Goal: Task Accomplishment & Management: Manage account settings

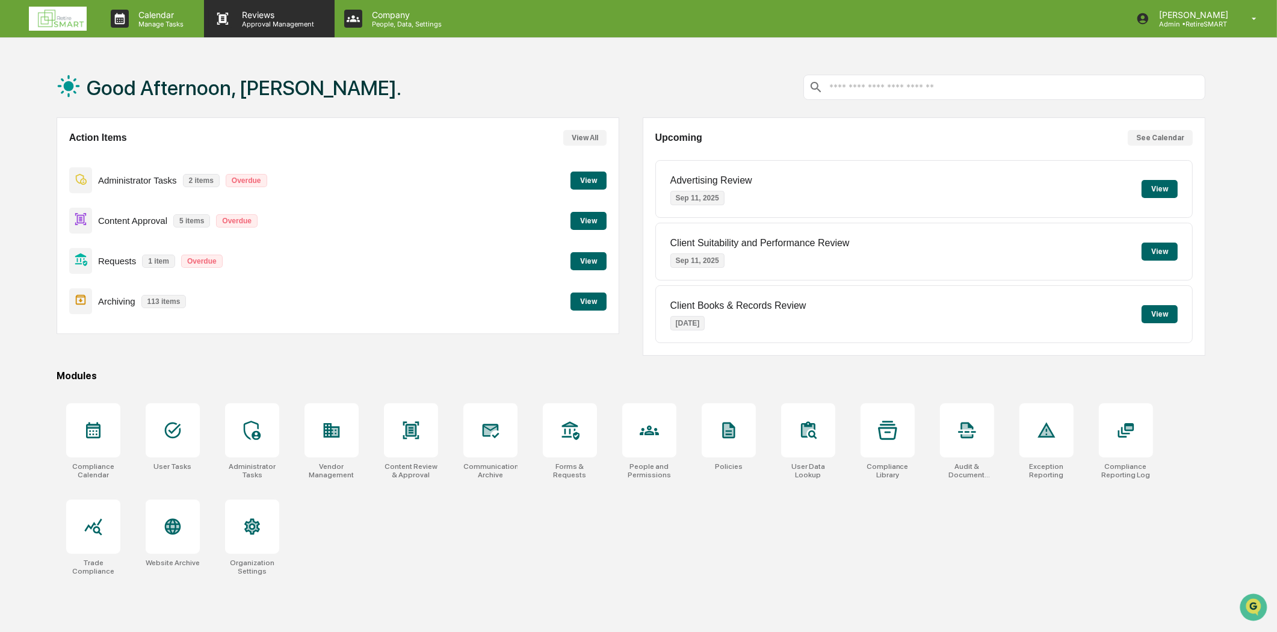
click at [249, 26] on p "Approval Management" at bounding box center [276, 24] width 88 height 8
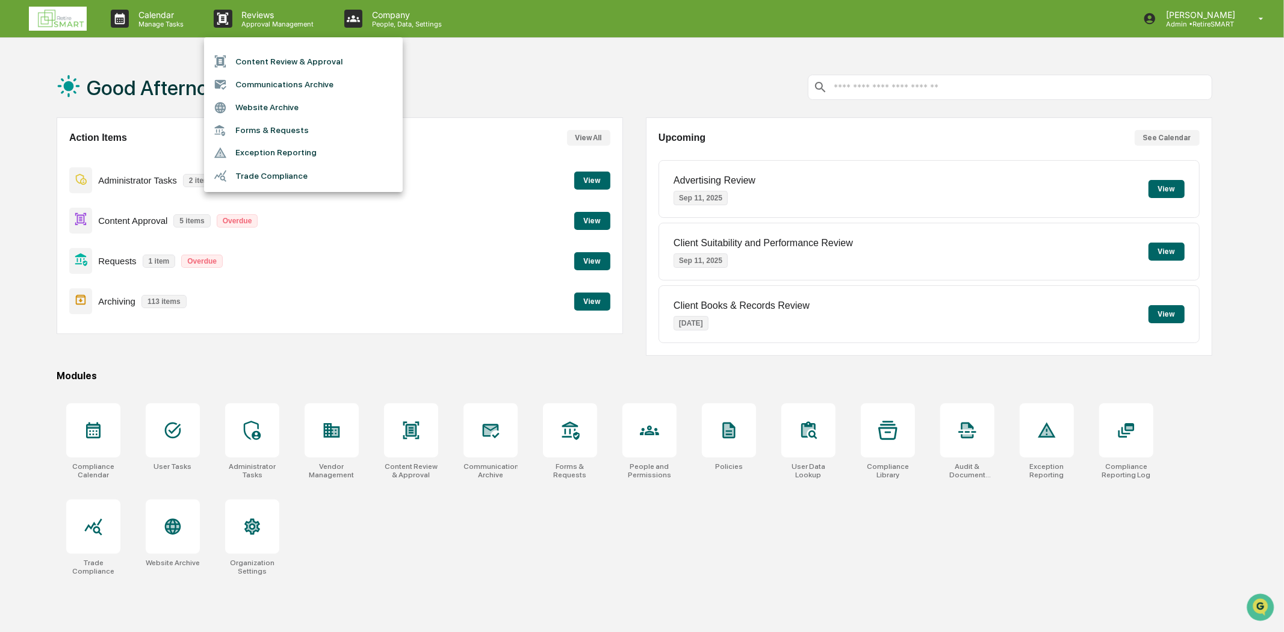
click at [311, 85] on li "Communications Archive" at bounding box center [303, 84] width 199 height 23
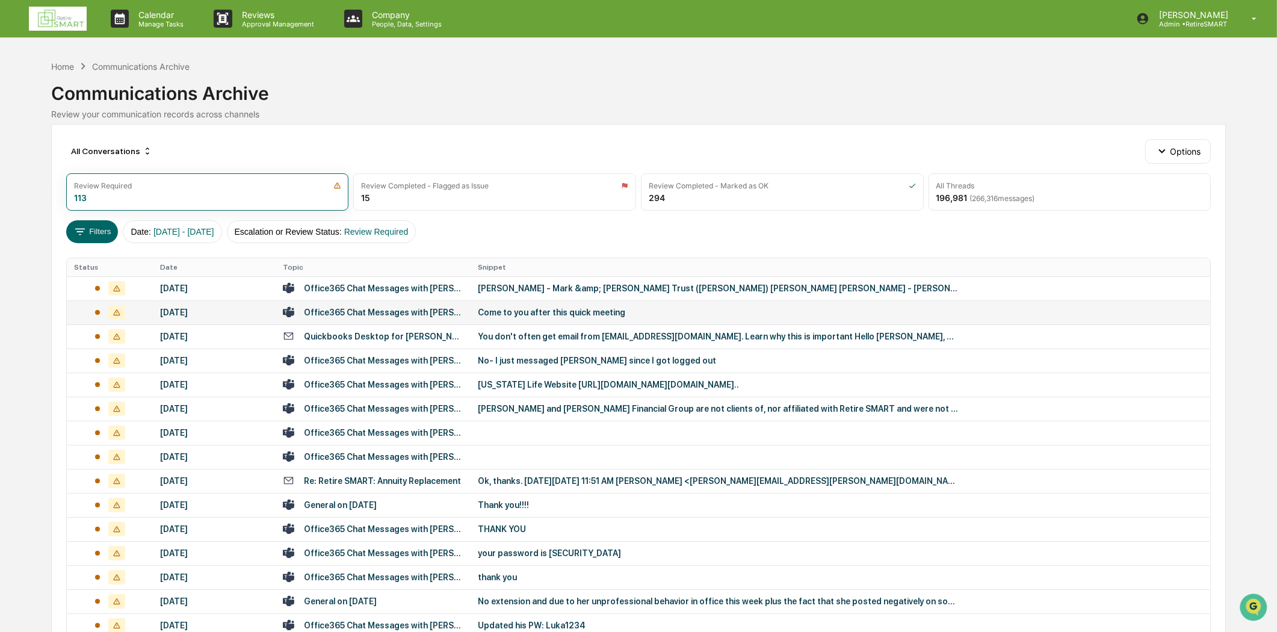
click at [519, 320] on td "Come to you after this quick meeting" at bounding box center [841, 312] width 740 height 24
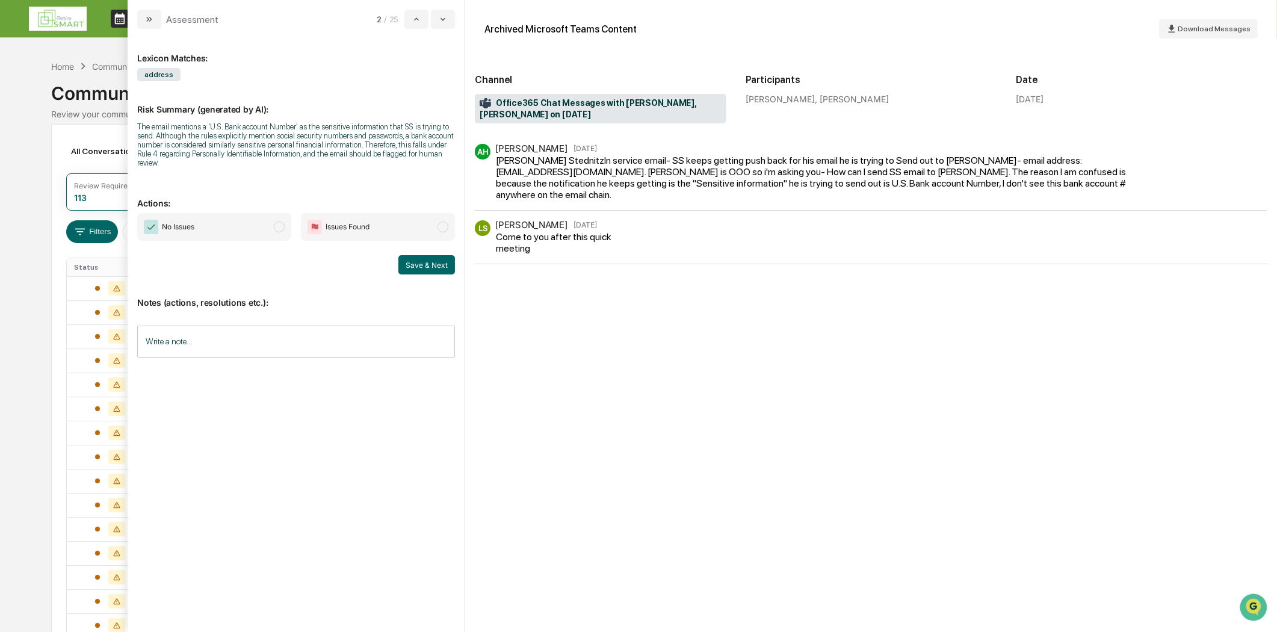
click at [146, 14] on icon "modal" at bounding box center [149, 19] width 10 height 10
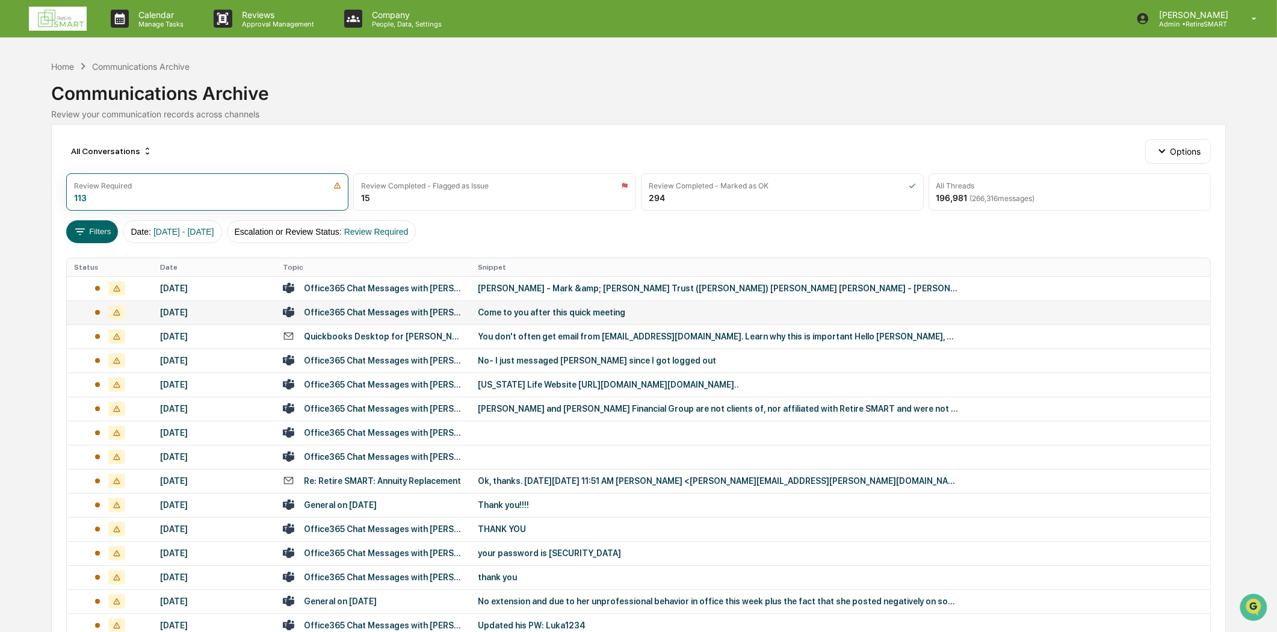
click at [394, 308] on div "Office365 Chat Messages with Lyndsay Stednitz, Alexis Hoover on 2025-09-03" at bounding box center [383, 313] width 159 height 10
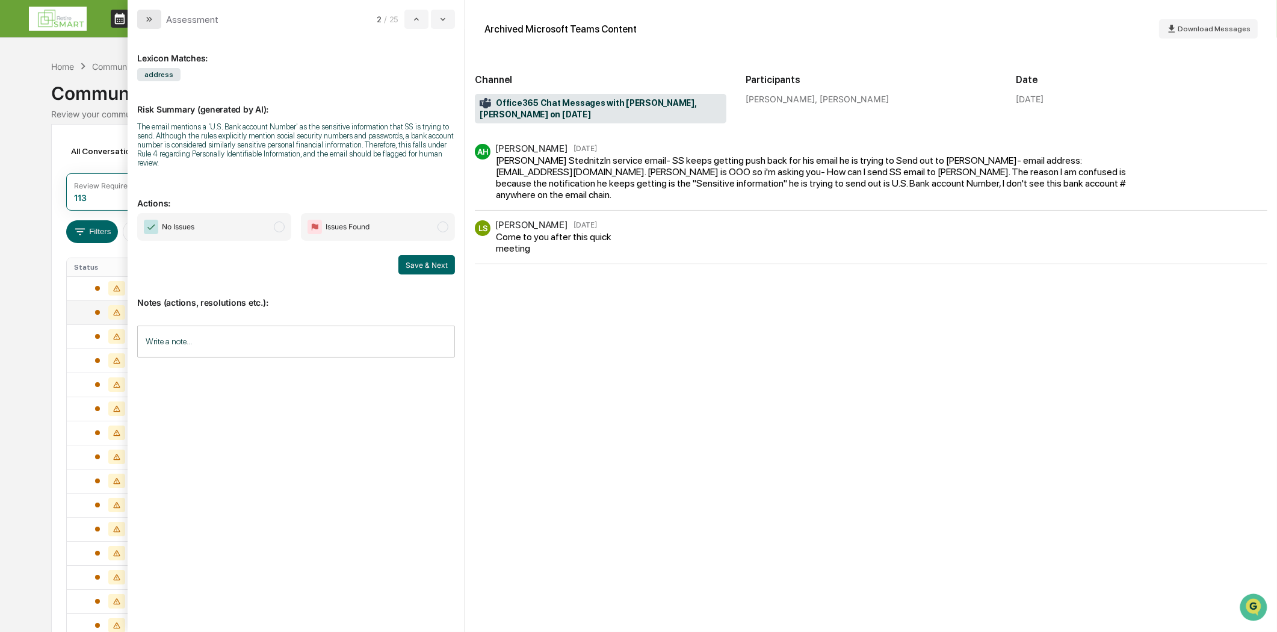
drag, startPoint x: 142, startPoint y: 17, endPoint x: 169, endPoint y: 10, distance: 27.9
click at [142, 18] on button "modal" at bounding box center [149, 19] width 24 height 19
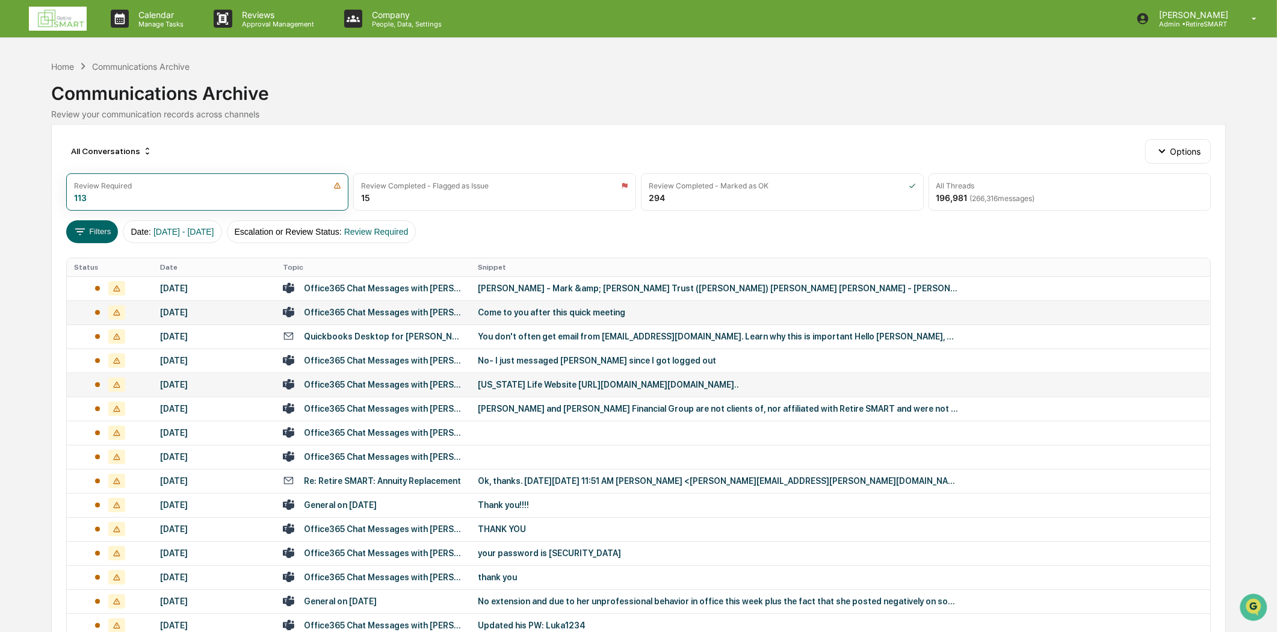
click at [382, 387] on div "Office365 Chat Messages with Jacob Orand, Lyndsay Stednitz on 2025-08-21" at bounding box center [383, 385] width 159 height 10
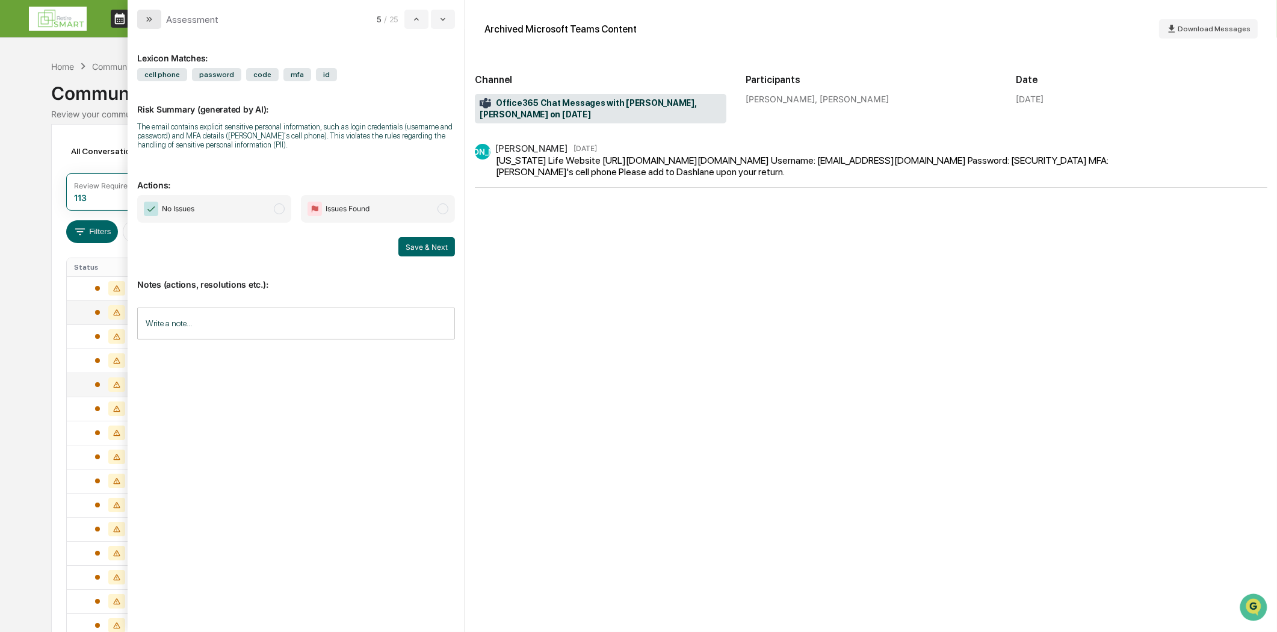
click at [152, 17] on icon "modal" at bounding box center [149, 19] width 10 height 10
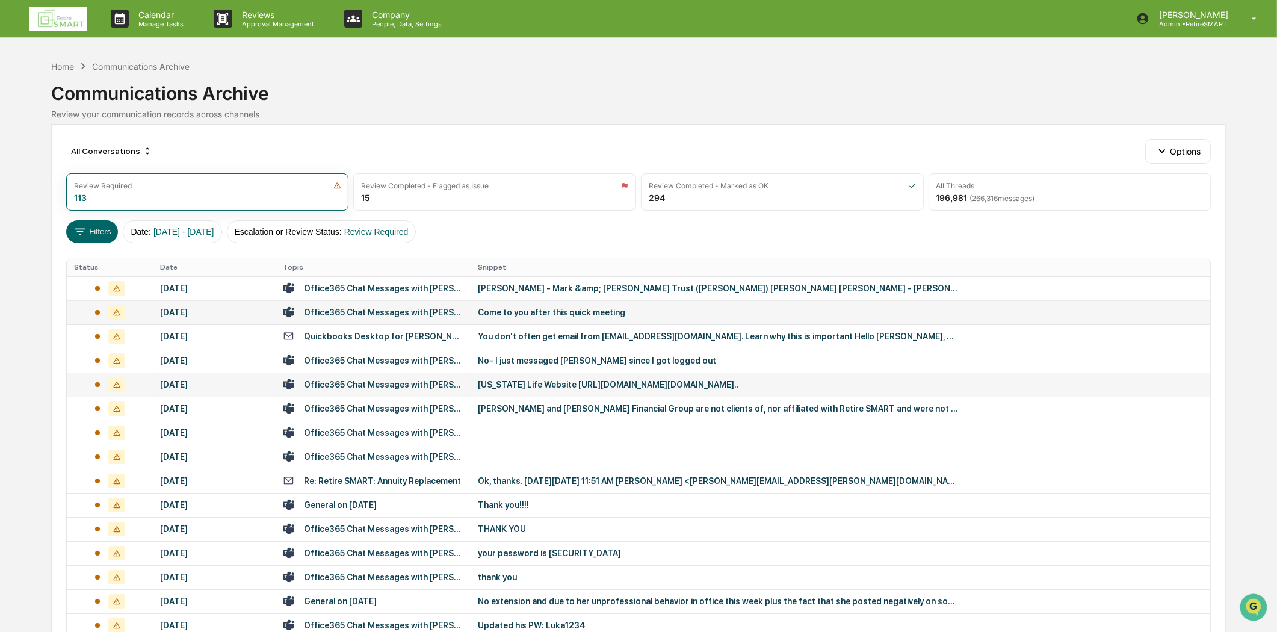
click at [77, 20] on img at bounding box center [58, 19] width 58 height 24
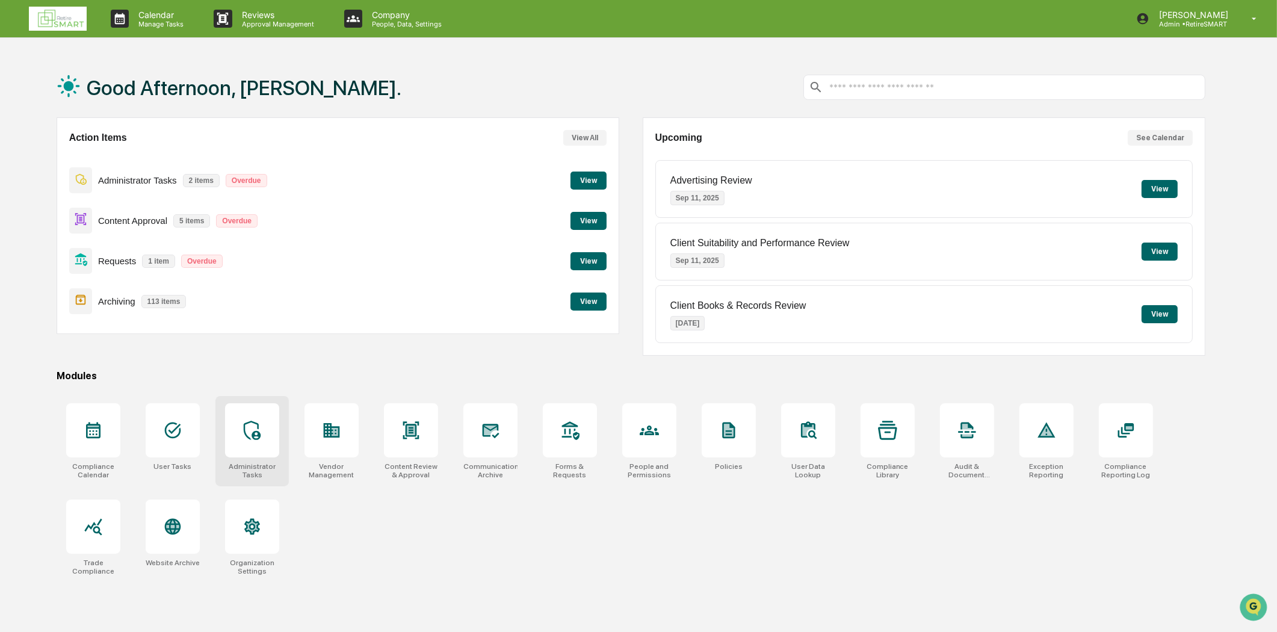
click at [237, 426] on div at bounding box center [252, 430] width 54 height 54
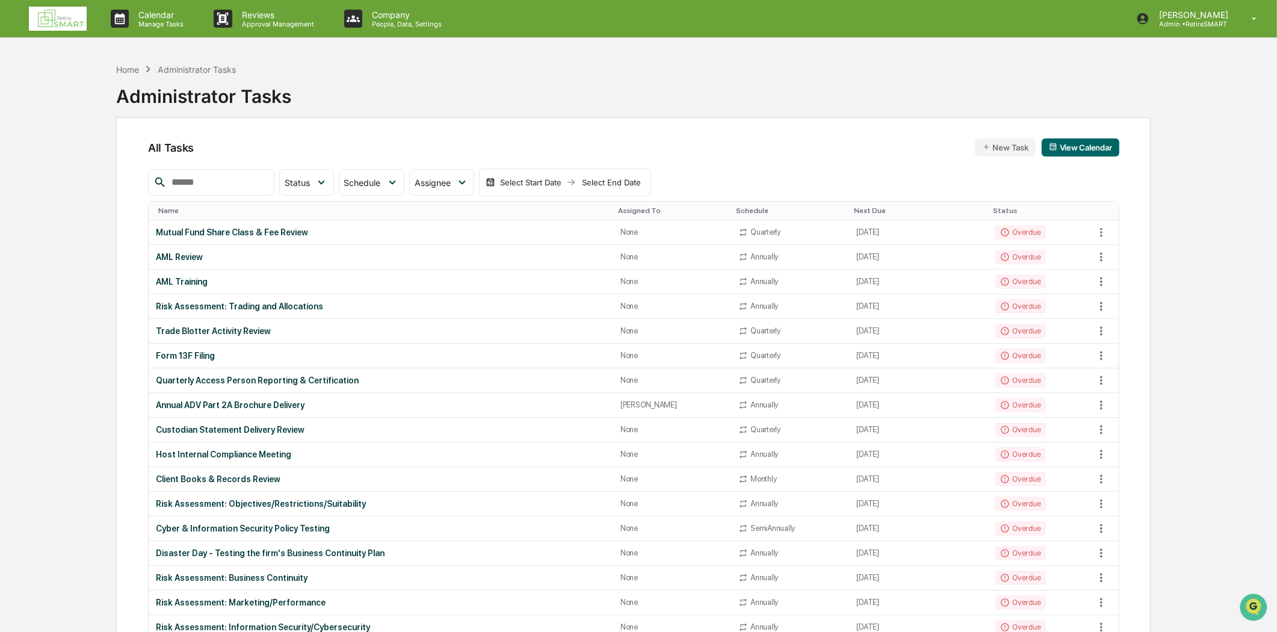
click at [69, 11] on img at bounding box center [58, 19] width 58 height 24
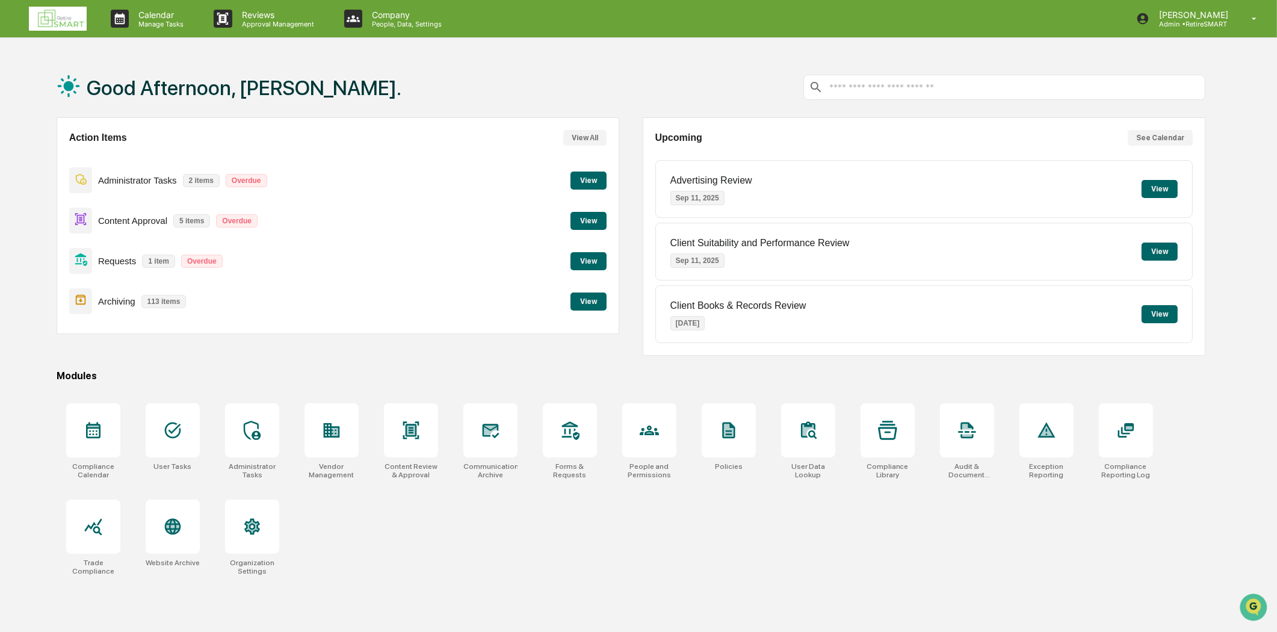
click at [590, 226] on button "View" at bounding box center [588, 221] width 36 height 18
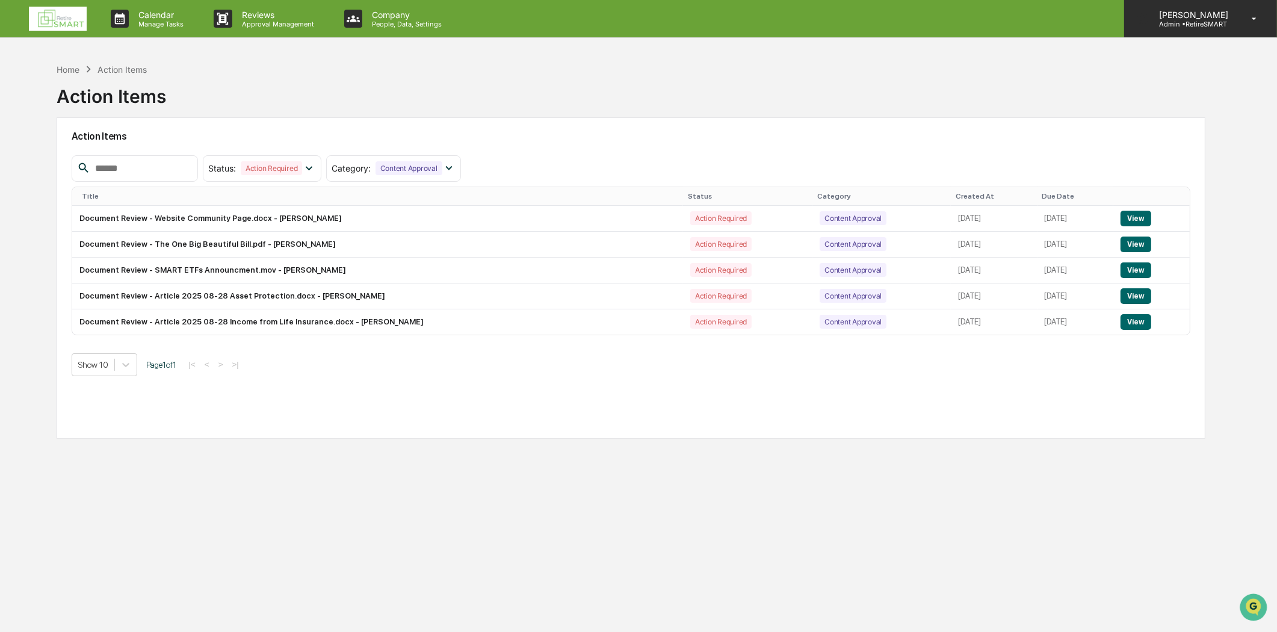
click at [1255, 20] on icon at bounding box center [1254, 18] width 21 height 11
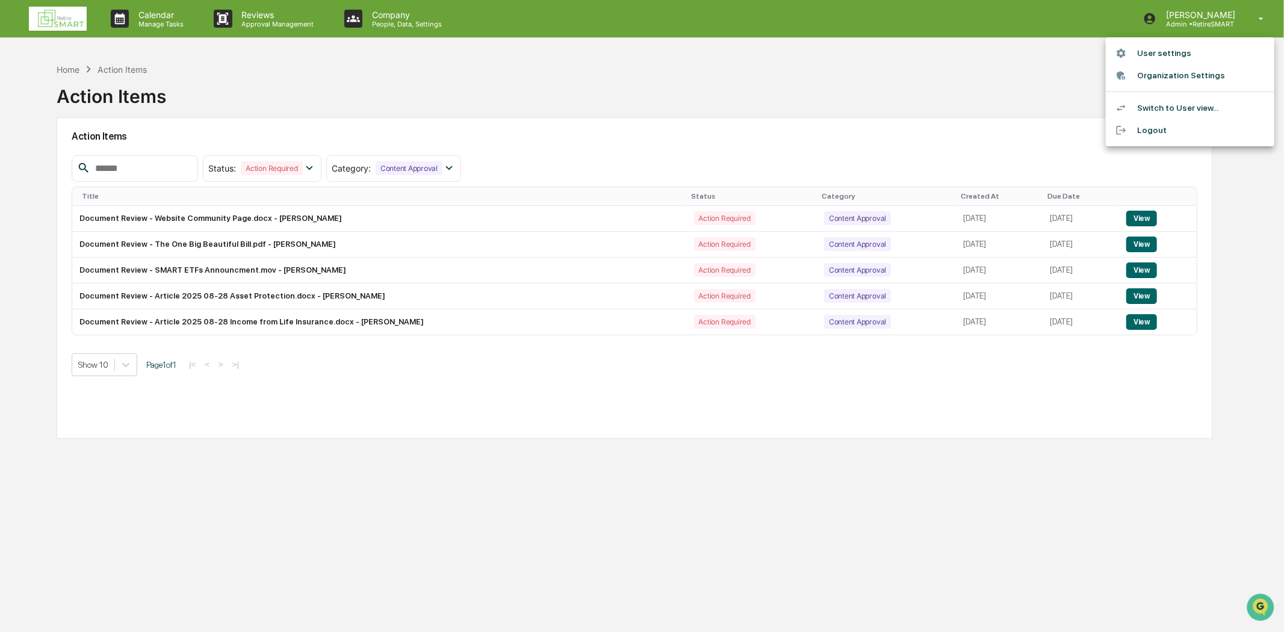
click at [752, 99] on div at bounding box center [642, 316] width 1284 height 632
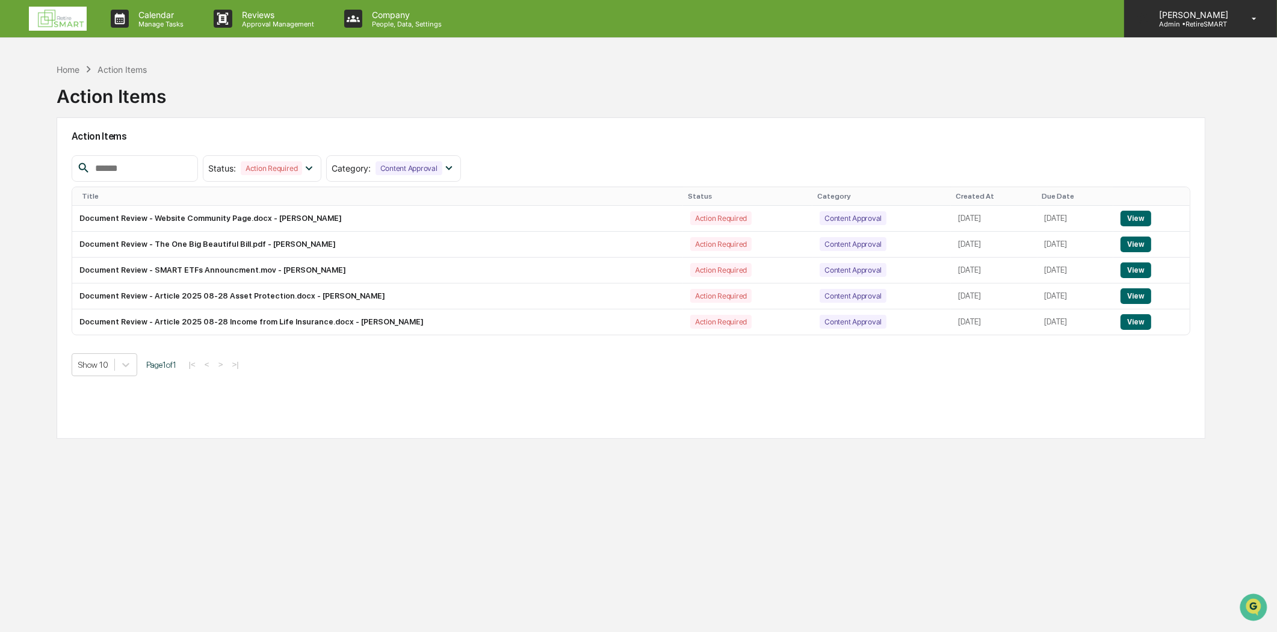
click at [1250, 14] on icon at bounding box center [1254, 18] width 21 height 11
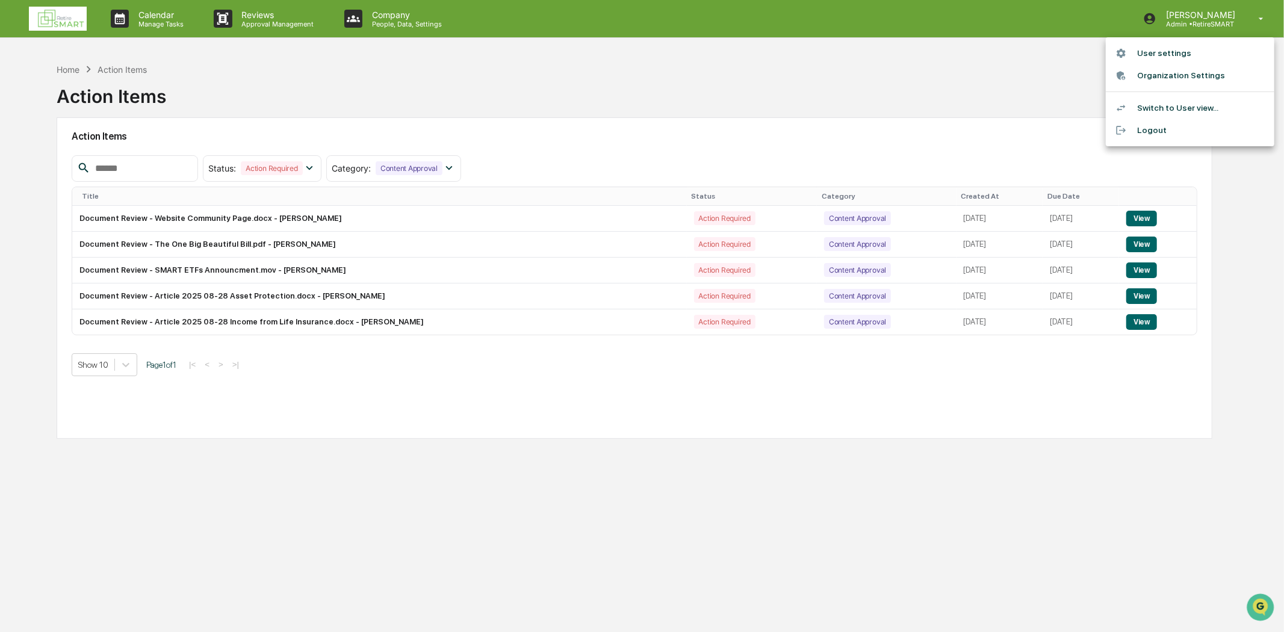
click at [1178, 76] on li "Organization Settings" at bounding box center [1189, 75] width 168 height 22
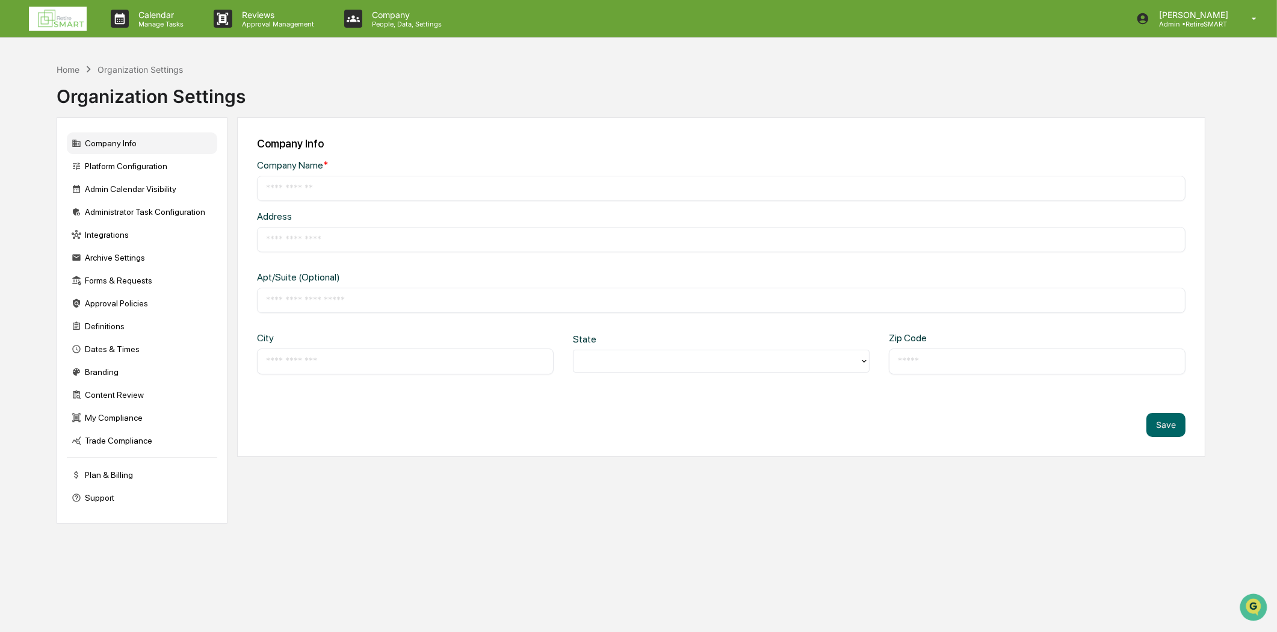
type input "**********"
type input "*********"
type input "*****"
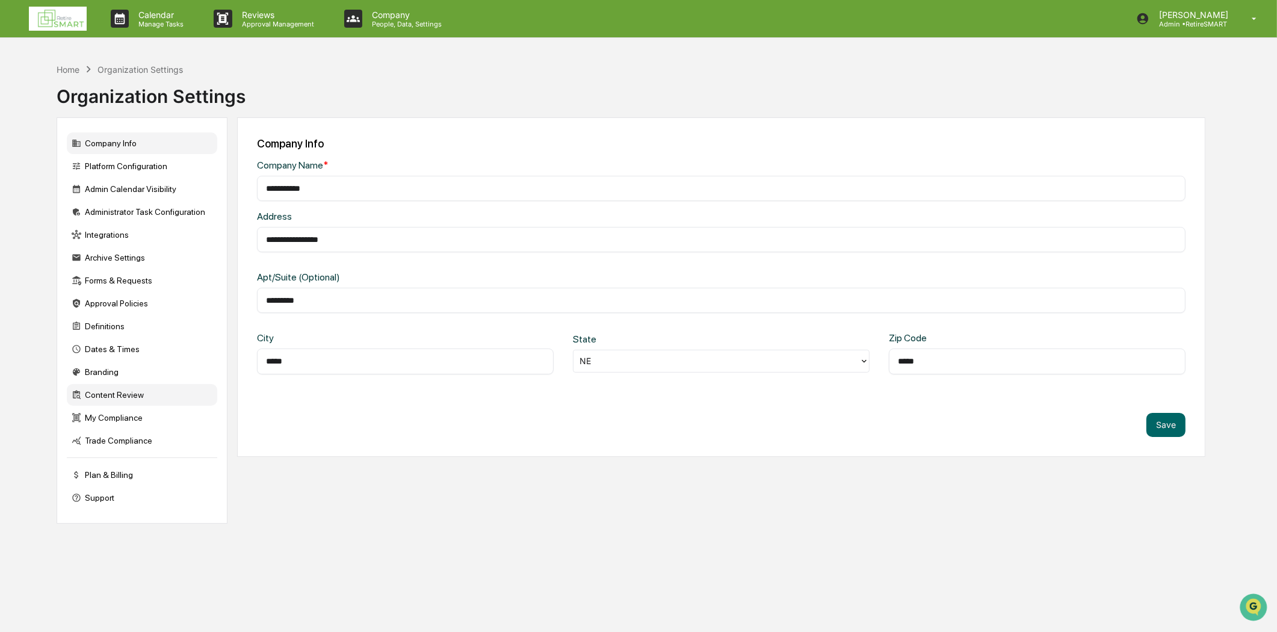
click at [185, 400] on div "Content Review" at bounding box center [142, 395] width 150 height 22
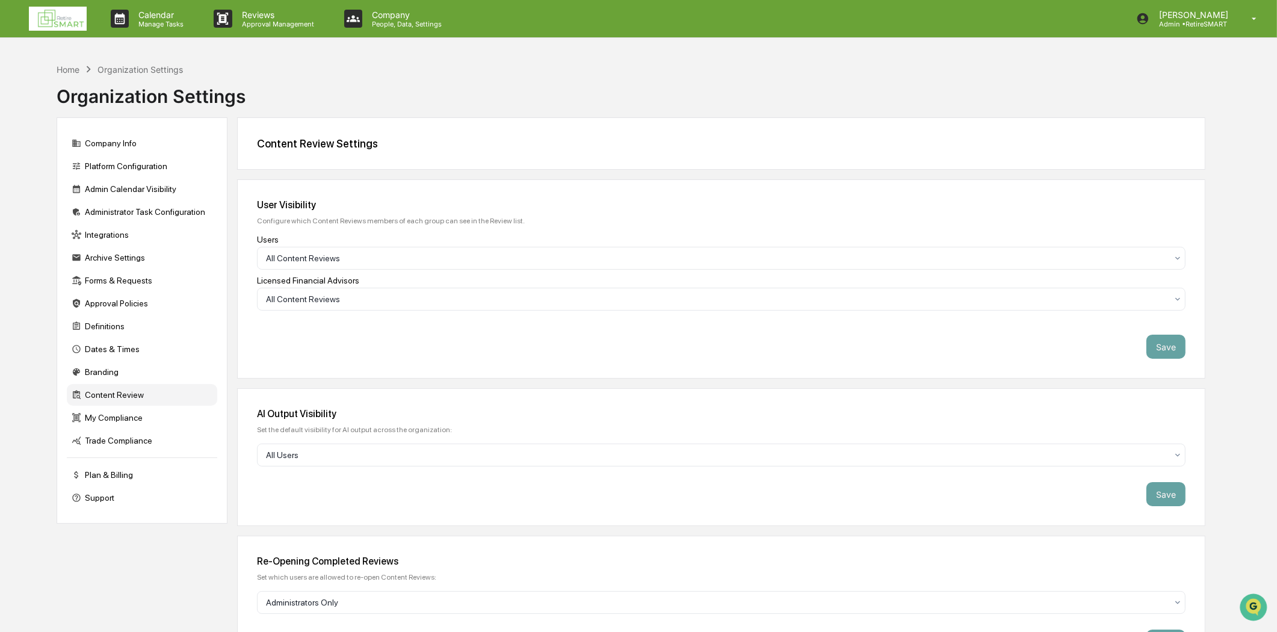
click at [532, 43] on div "Calendar Manage Tasks Reviews Approval Management Company People, Data, Setting…" at bounding box center [638, 437] width 1277 height 875
click at [51, 21] on img at bounding box center [58, 19] width 58 height 24
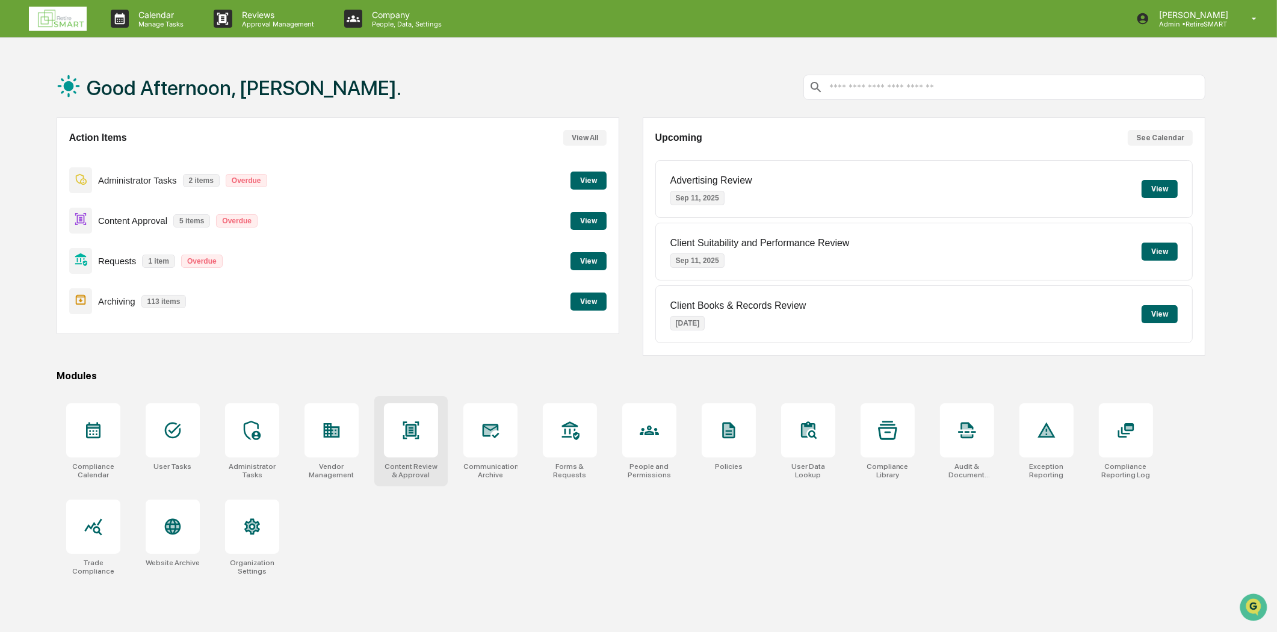
click at [405, 438] on icon at bounding box center [410, 430] width 19 height 19
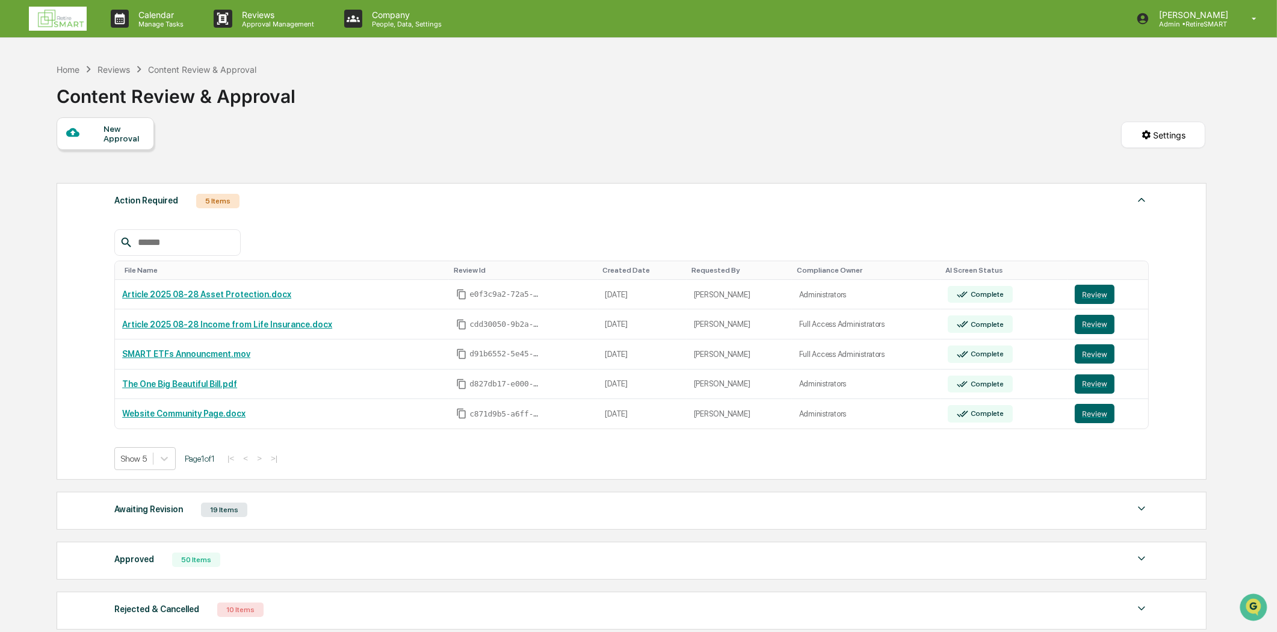
click at [118, 131] on div "New Approval" at bounding box center [124, 133] width 40 height 19
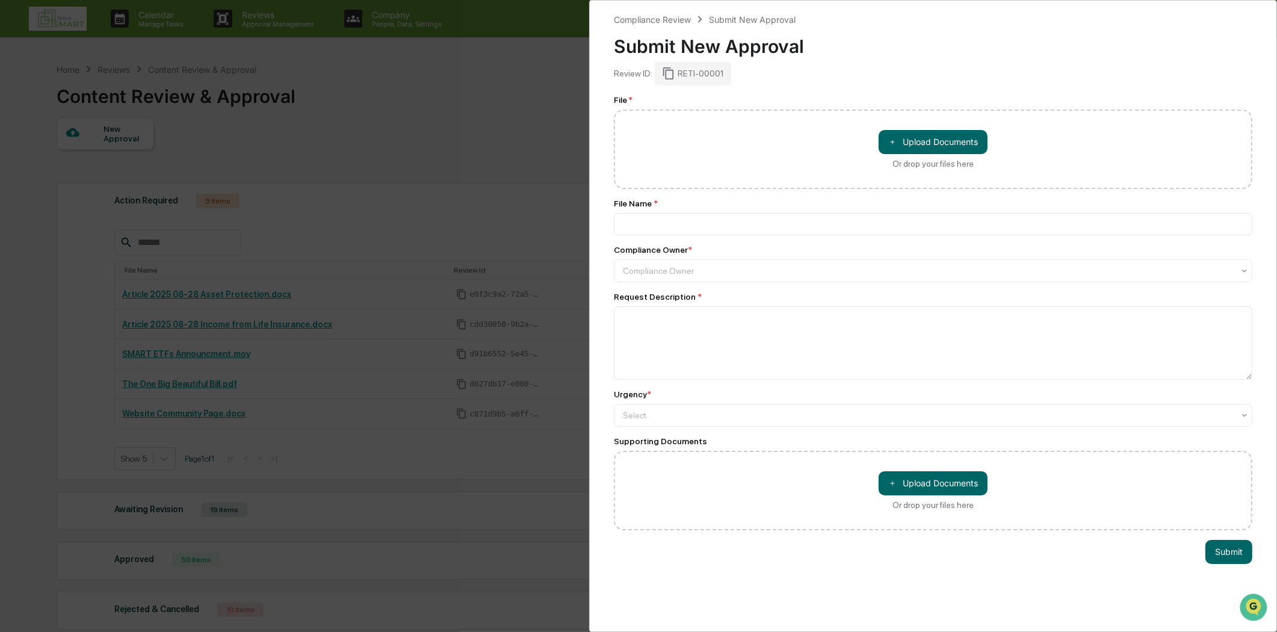
click at [487, 104] on div "Compliance Review Submit New Approval Submit New Approval Review ID: RETI-00001…" at bounding box center [638, 316] width 1277 height 632
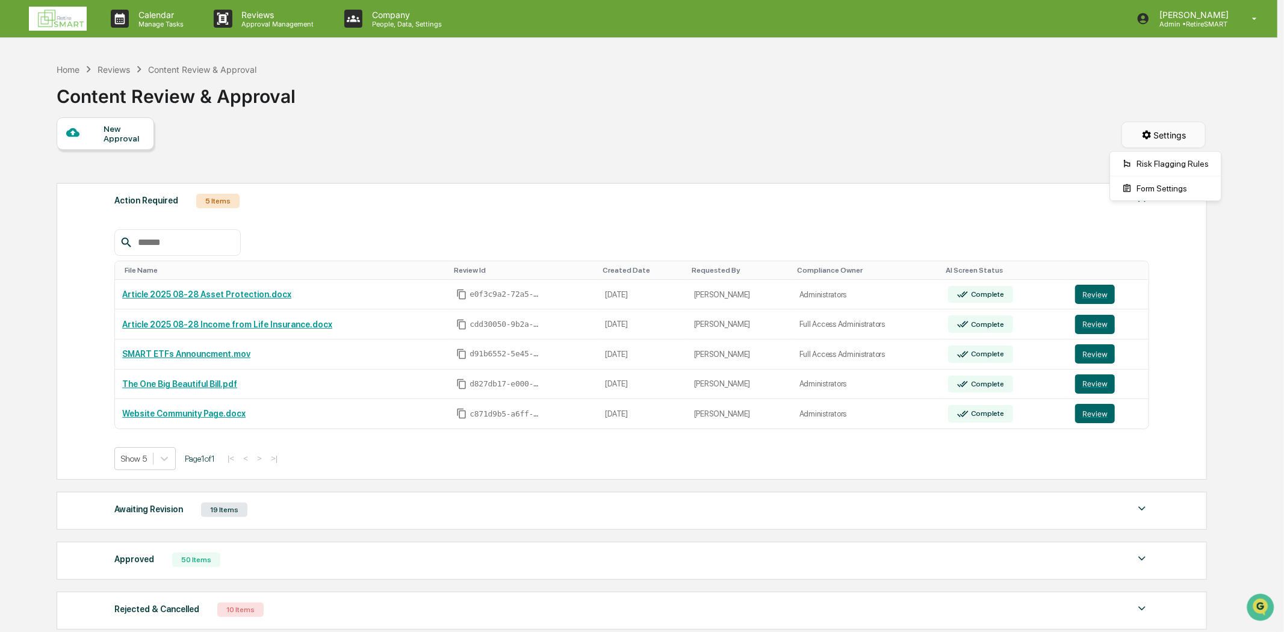
click at [1170, 134] on html "Calendar Manage Tasks Reviews Approval Management Company People, Data, Setting…" at bounding box center [642, 316] width 1284 height 632
click at [1145, 76] on html "Calendar Manage Tasks Reviews Approval Management Company People, Data, Setting…" at bounding box center [642, 316] width 1284 height 632
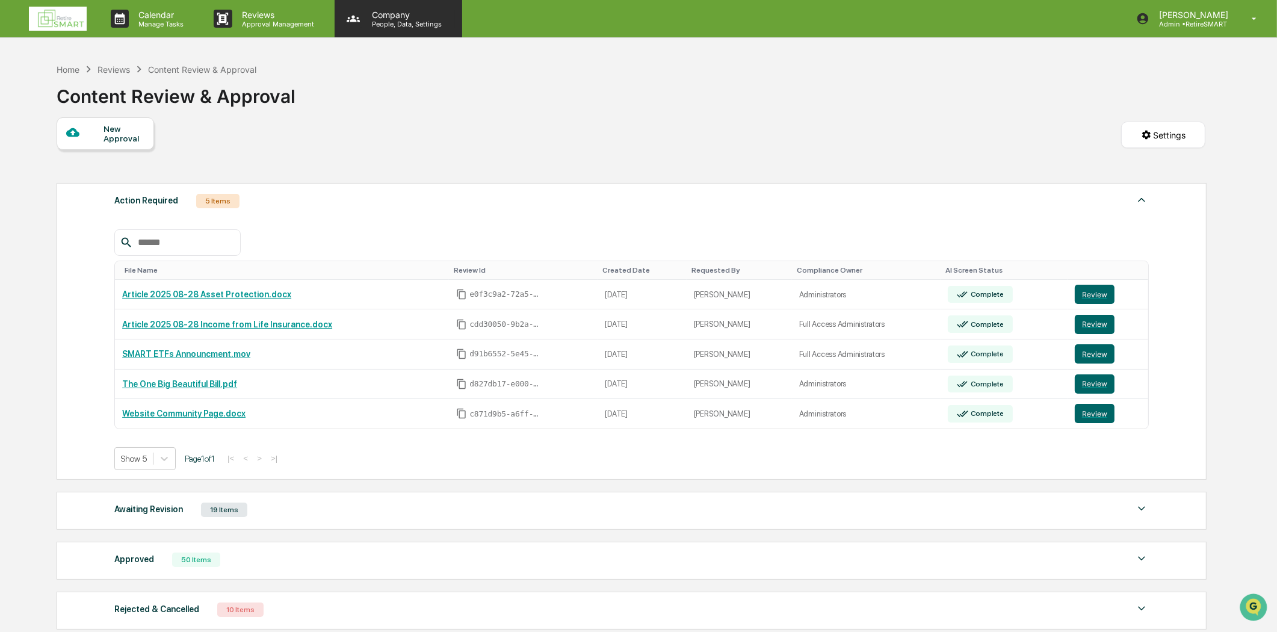
click at [418, 18] on p "Company" at bounding box center [404, 15] width 85 height 10
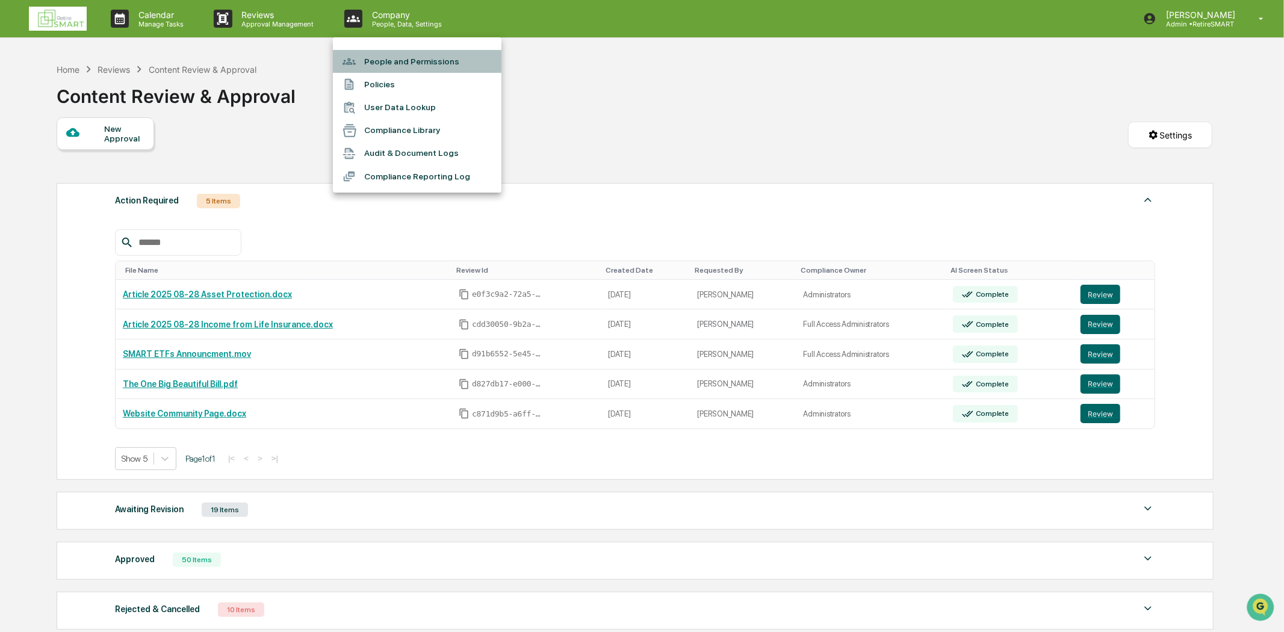
click at [397, 57] on li "People and Permissions" at bounding box center [417, 61] width 168 height 23
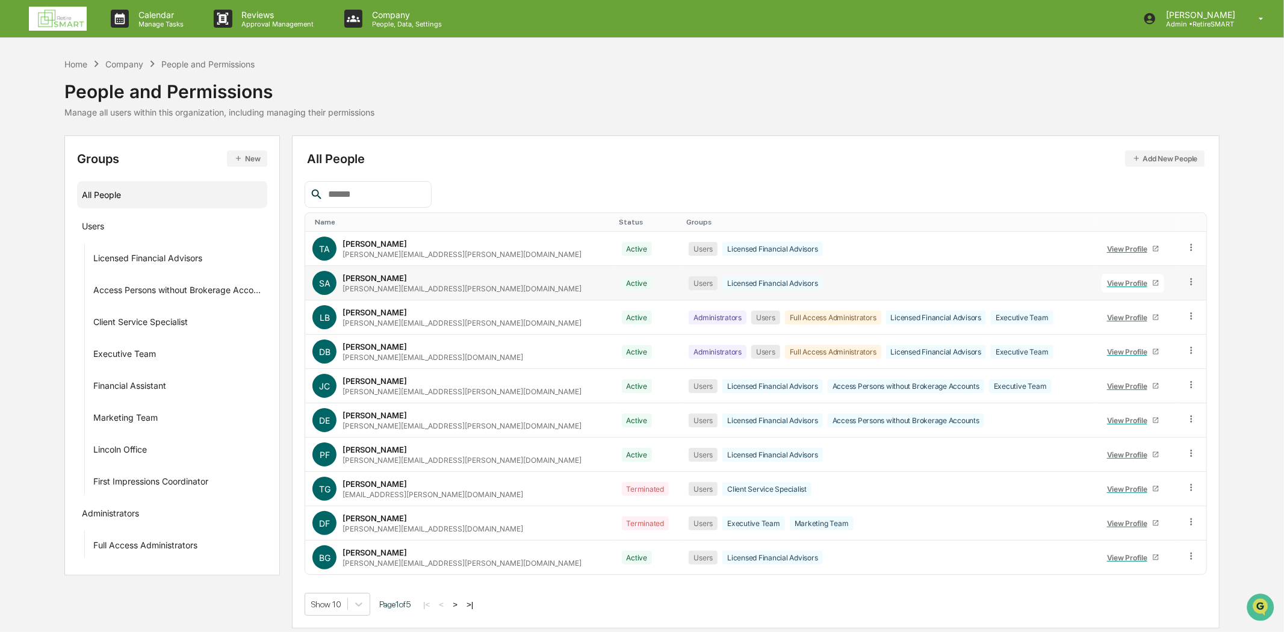
click at [367, 289] on div "[PERSON_NAME][EMAIL_ADDRESS][PERSON_NAME][DOMAIN_NAME]" at bounding box center [461, 288] width 239 height 9
click at [1107, 286] on div "View Profile" at bounding box center [1129, 283] width 45 height 9
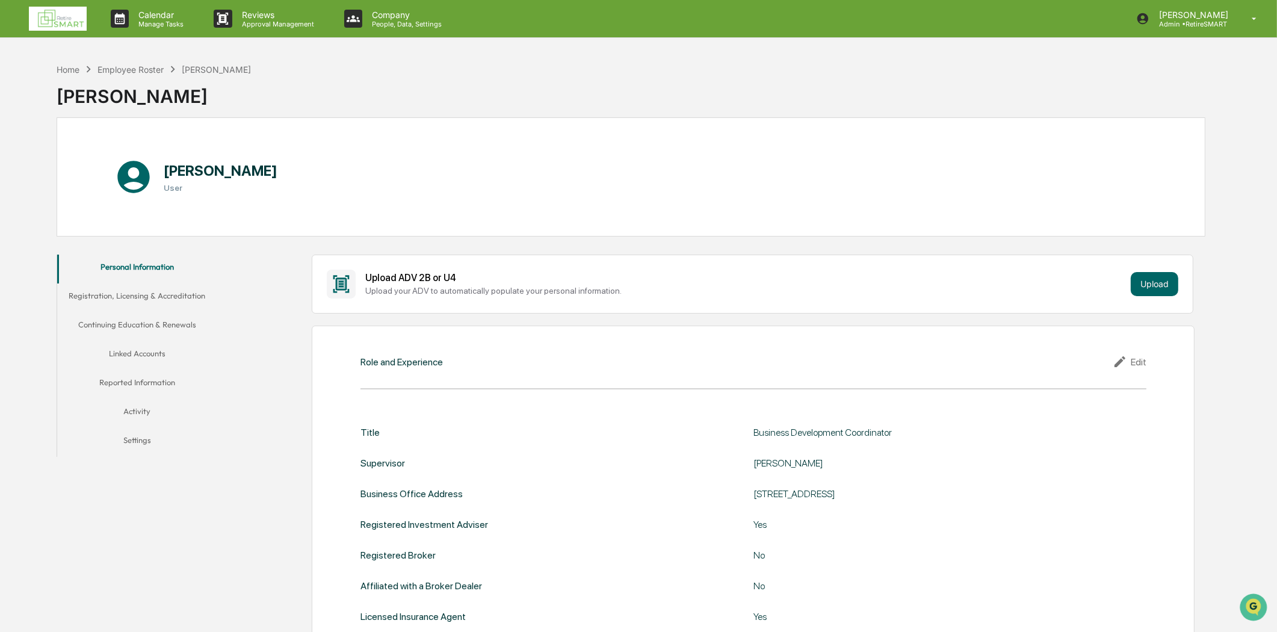
click at [197, 295] on button "Registration, Licensing & Accreditation" at bounding box center [137, 297] width 160 height 29
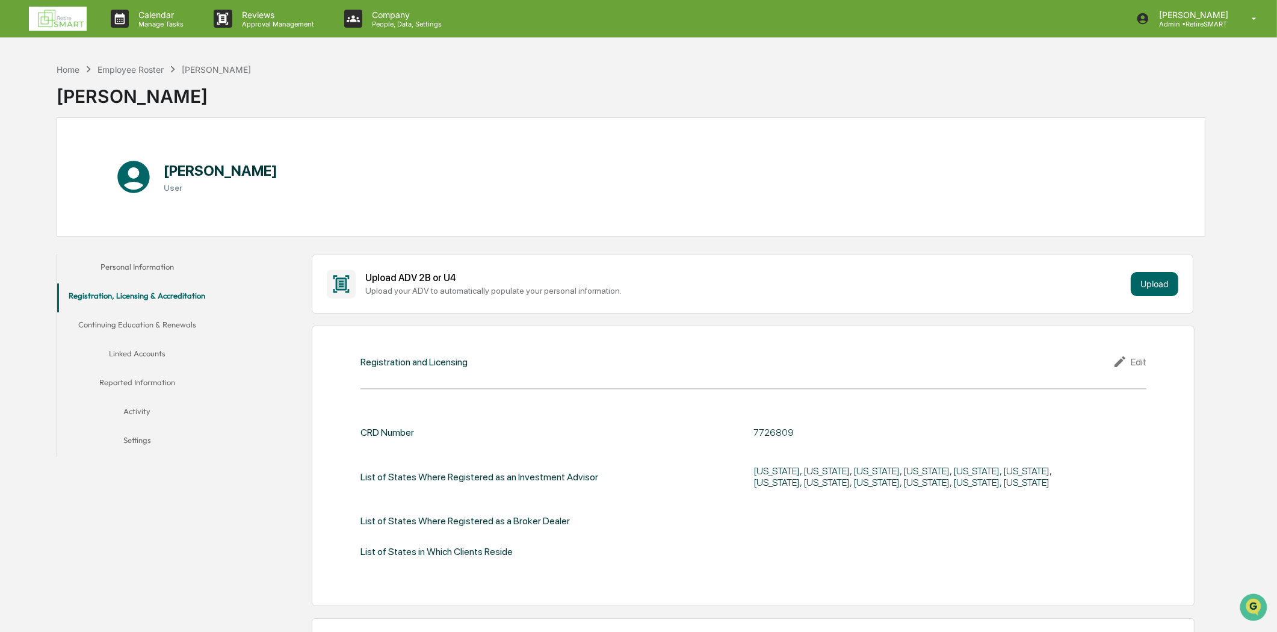
click at [159, 333] on button "Continuing Education & Renewals" at bounding box center [137, 326] width 160 height 29
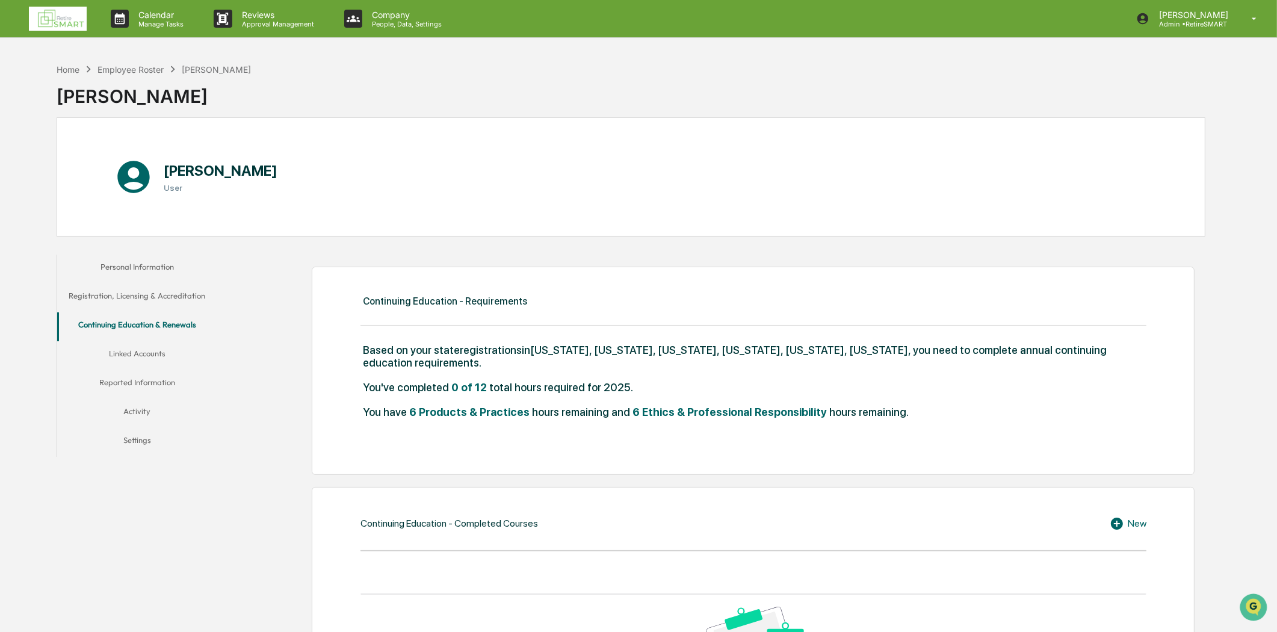
click at [133, 353] on button "Linked Accounts" at bounding box center [137, 355] width 160 height 29
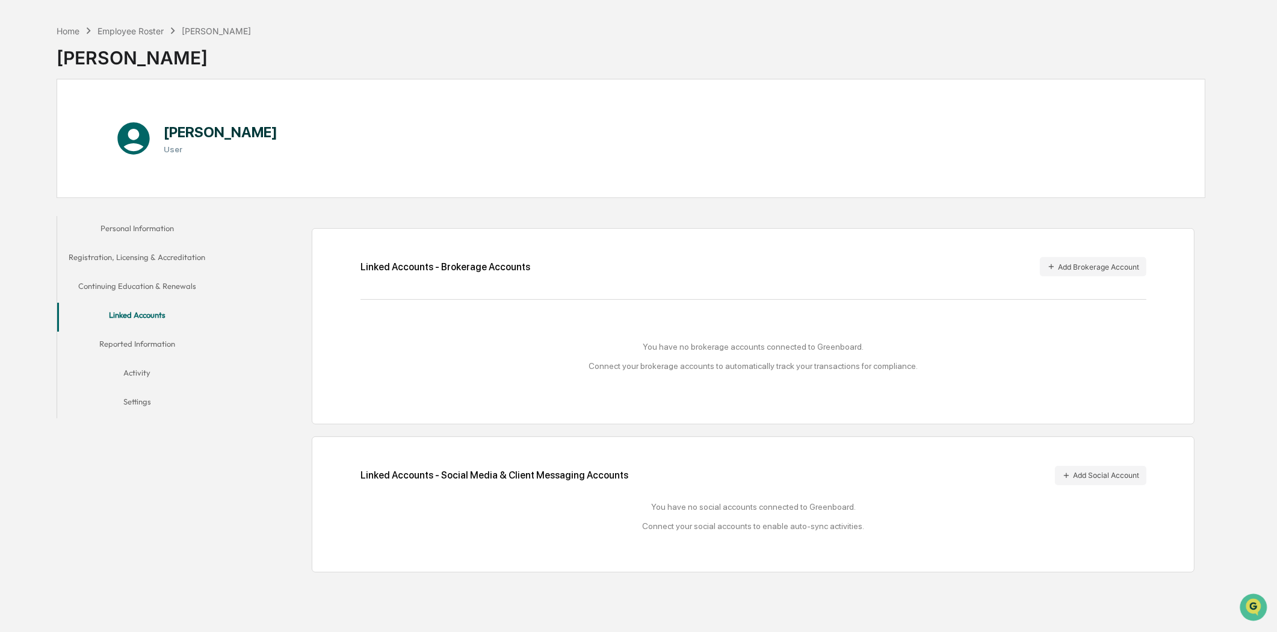
scroll to position [57, 0]
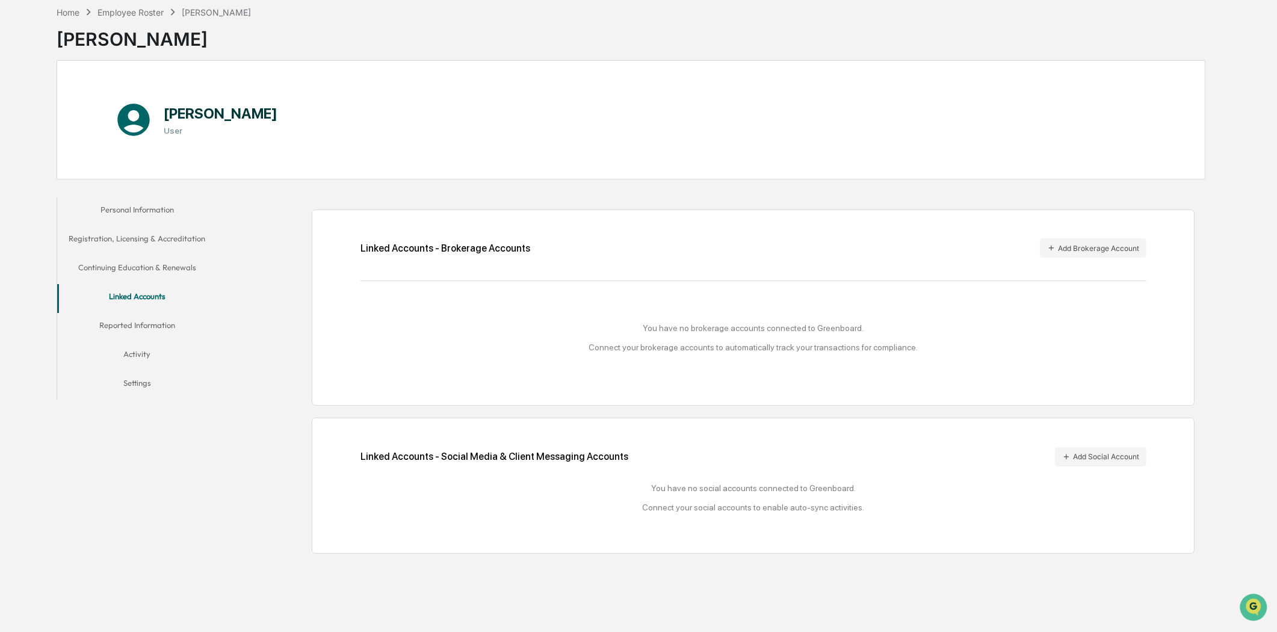
click at [132, 324] on button "Reported Information" at bounding box center [137, 327] width 160 height 29
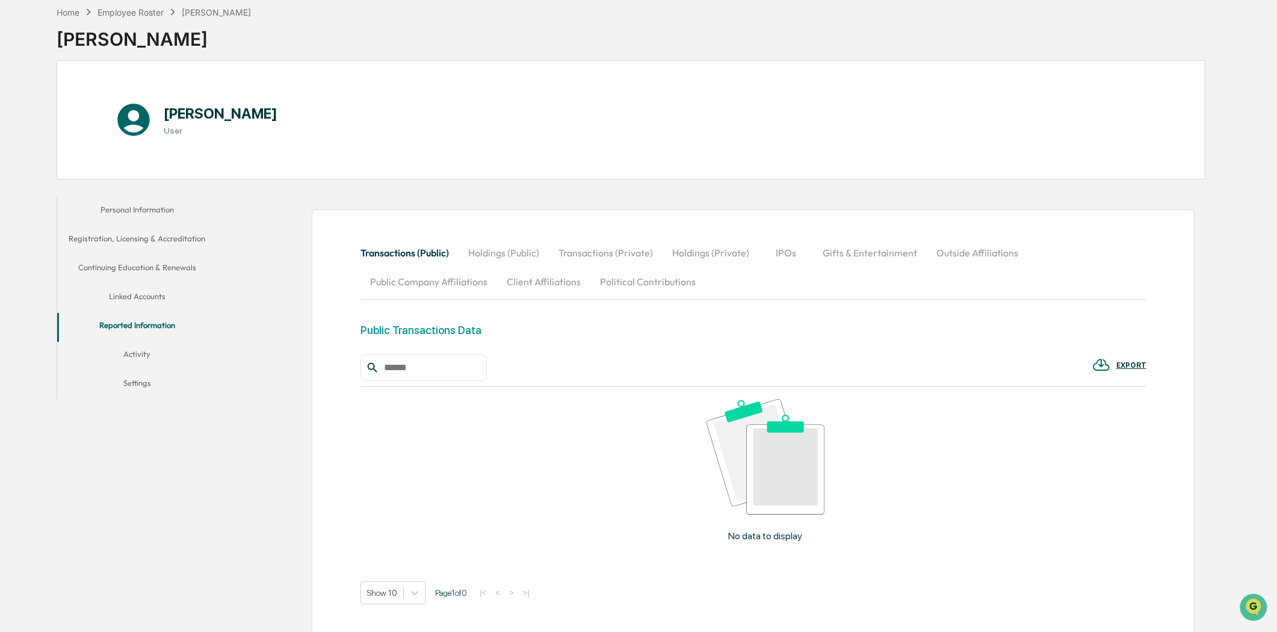
click at [497, 247] on button "Holdings (Public)" at bounding box center [504, 252] width 90 height 29
click at [593, 253] on button "Transactions (Private)" at bounding box center [606, 252] width 114 height 29
click at [398, 264] on button "Transactions (Public)" at bounding box center [409, 252] width 98 height 29
click at [144, 345] on button "Activity" at bounding box center [137, 356] width 160 height 29
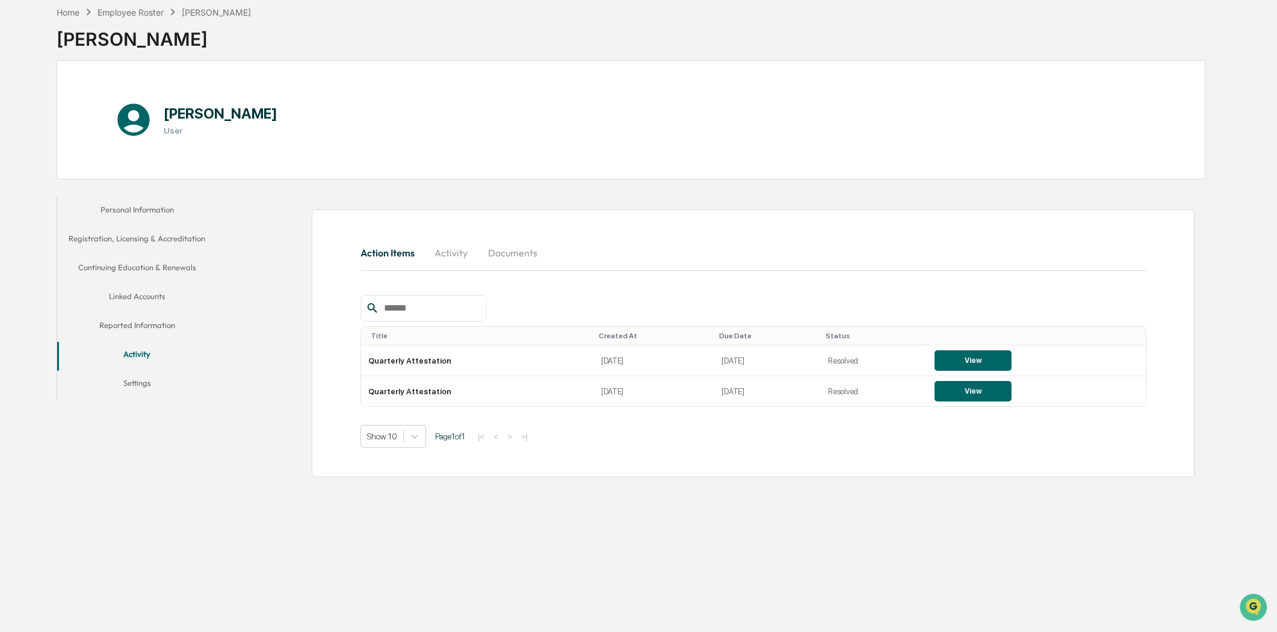
click at [140, 380] on button "Settings" at bounding box center [137, 385] width 160 height 29
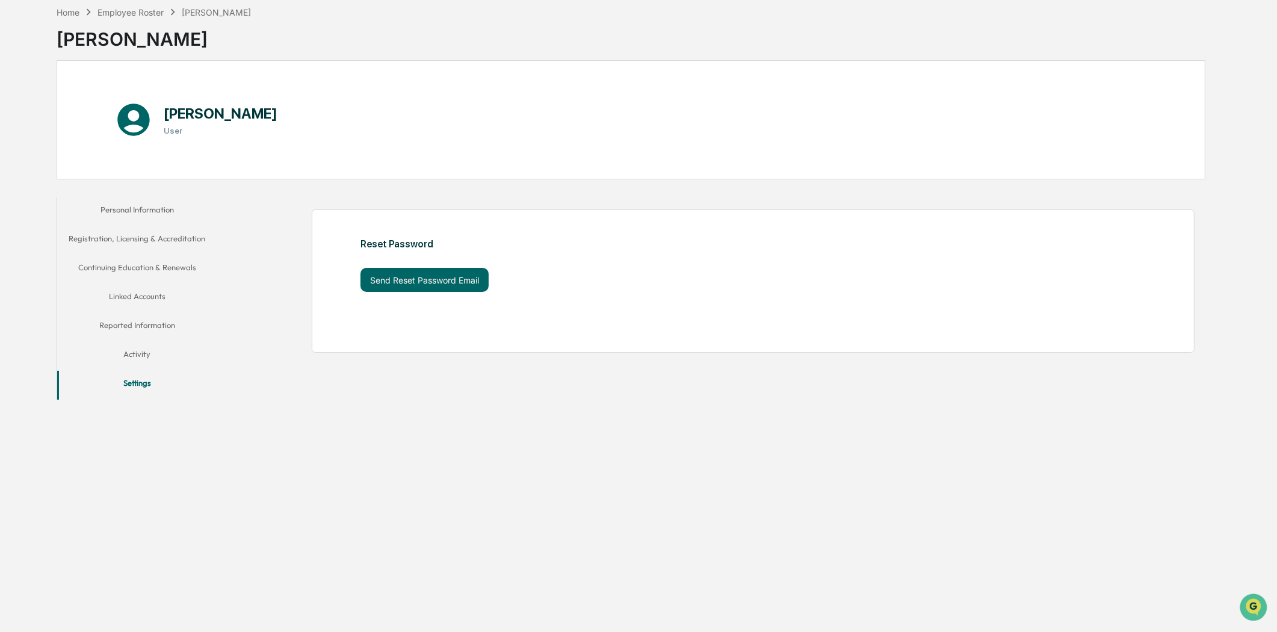
click at [146, 208] on button "Personal Information" at bounding box center [137, 211] width 160 height 29
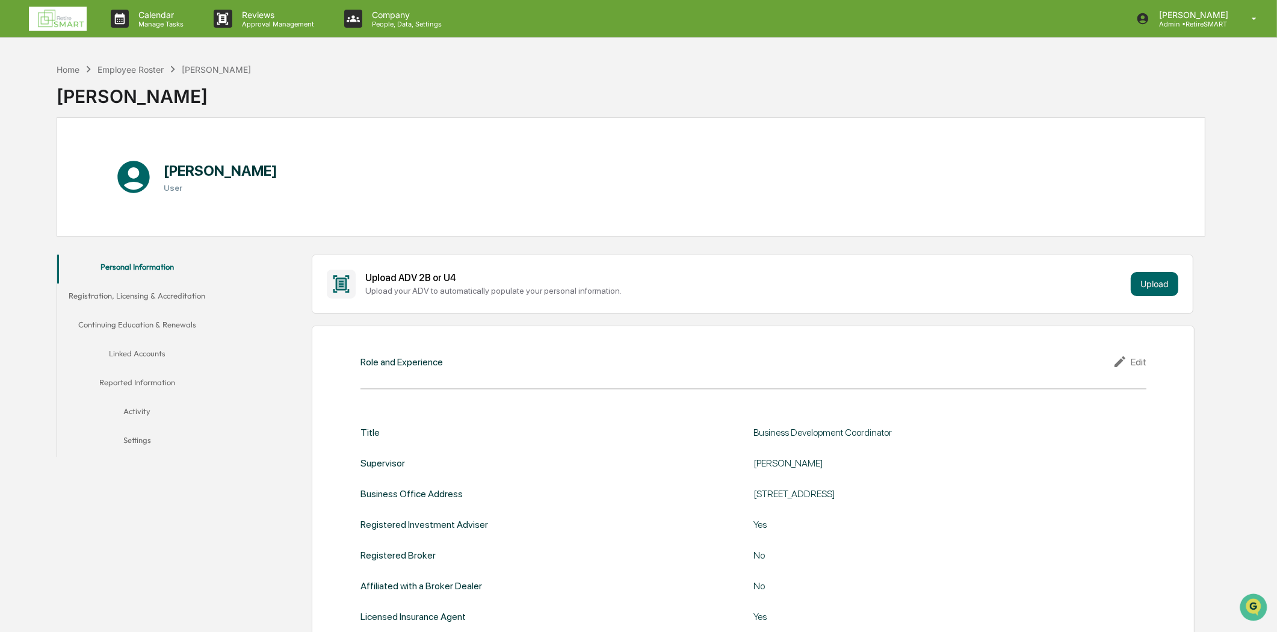
click at [107, 295] on button "Registration, Licensing & Accreditation" at bounding box center [137, 297] width 160 height 29
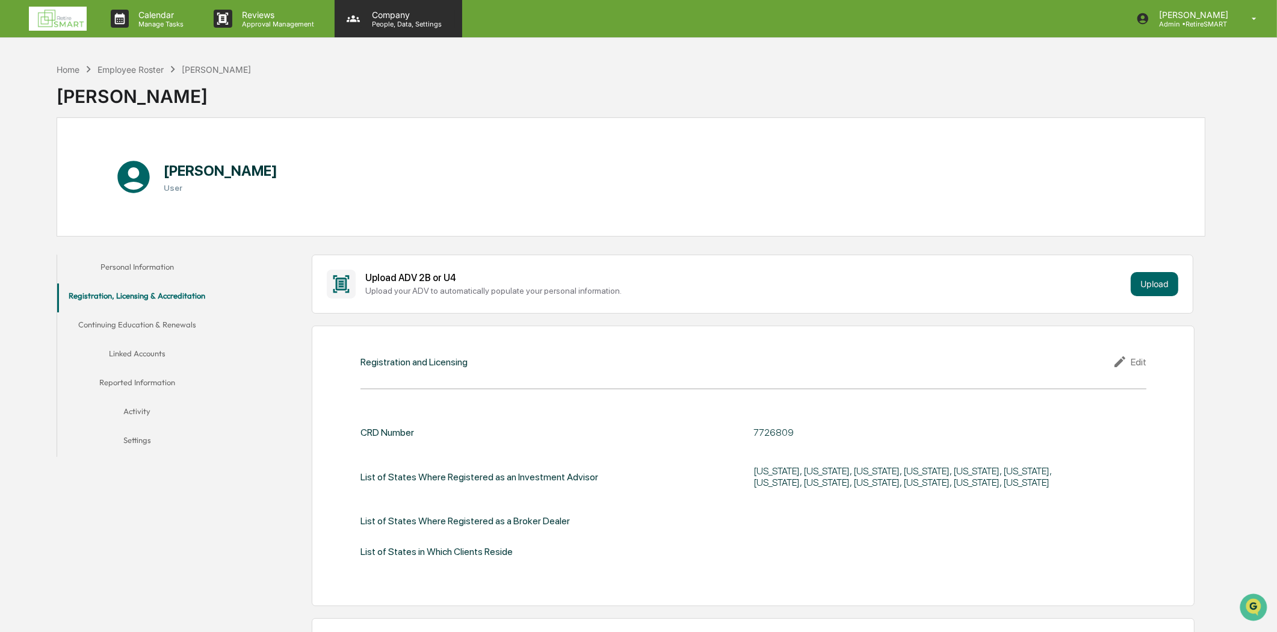
click at [395, 14] on p "Company" at bounding box center [404, 15] width 85 height 10
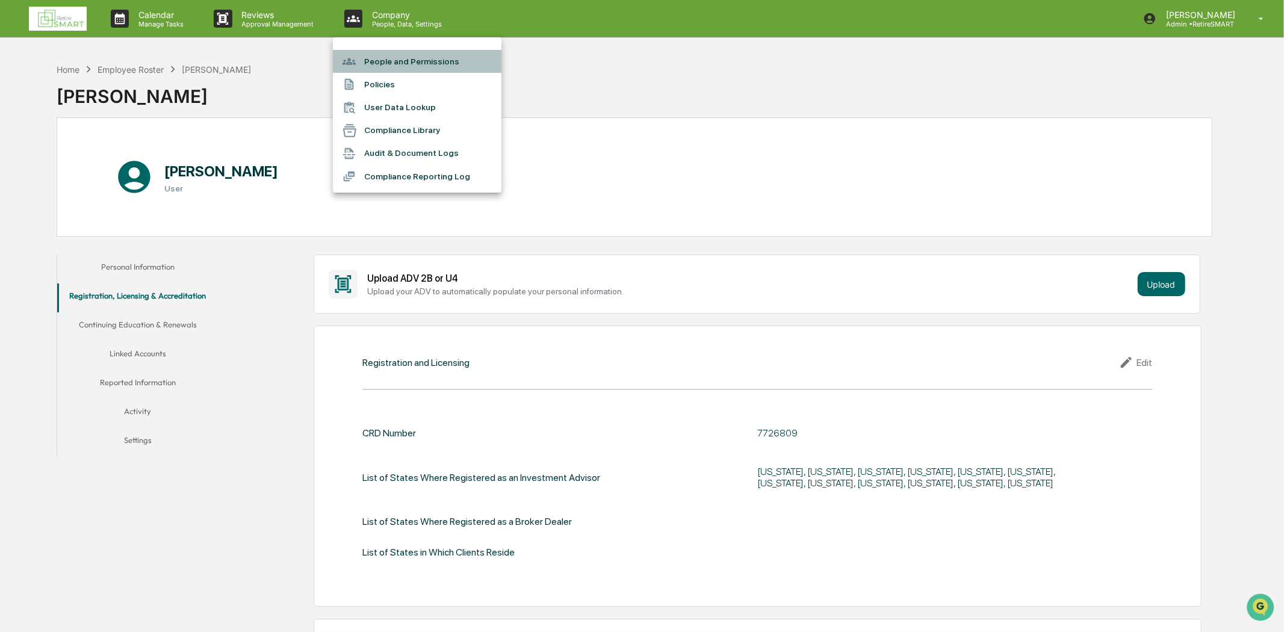
click at [429, 59] on li "People and Permissions" at bounding box center [417, 61] width 168 height 23
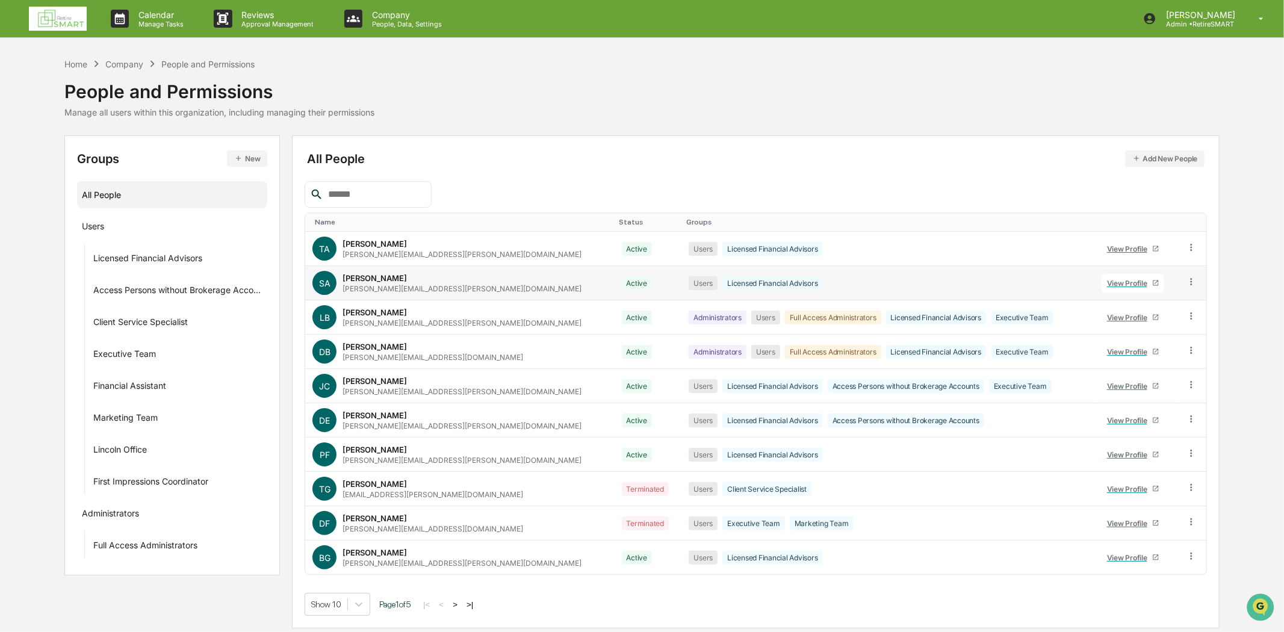
click at [437, 284] on div "[PERSON_NAME][EMAIL_ADDRESS][PERSON_NAME][DOMAIN_NAME]" at bounding box center [461, 288] width 239 height 9
click at [140, 546] on div "Full Access Administrators" at bounding box center [145, 547] width 104 height 14
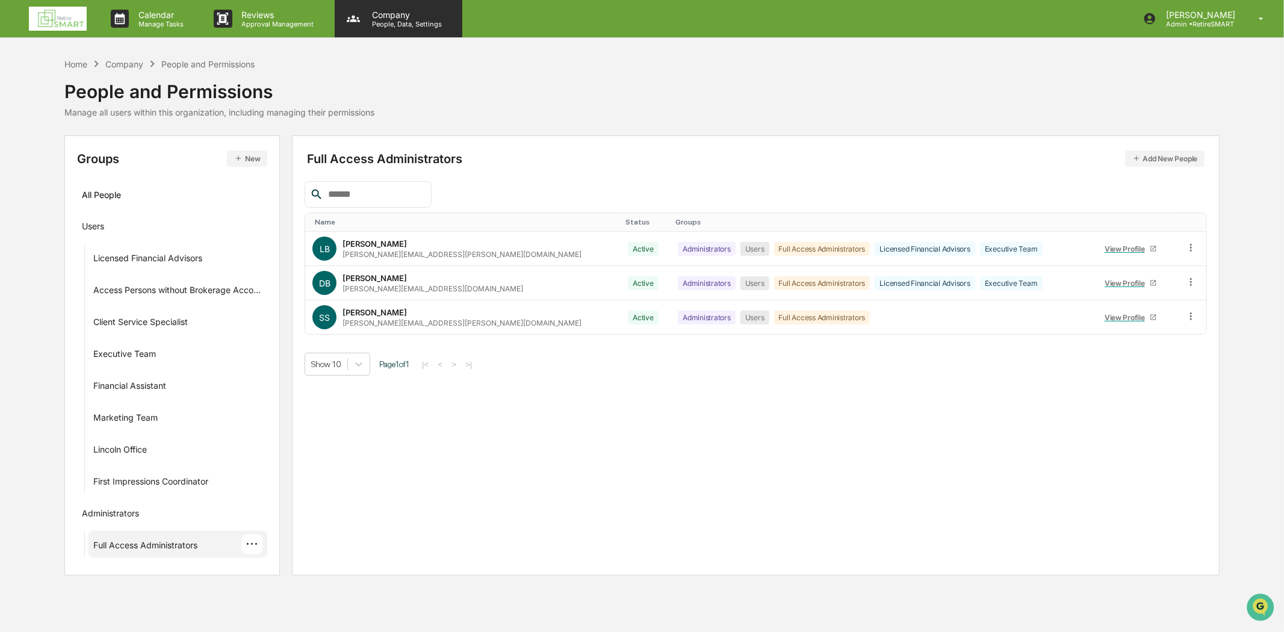
click at [390, 22] on p "People, Data, Settings" at bounding box center [404, 24] width 85 height 8
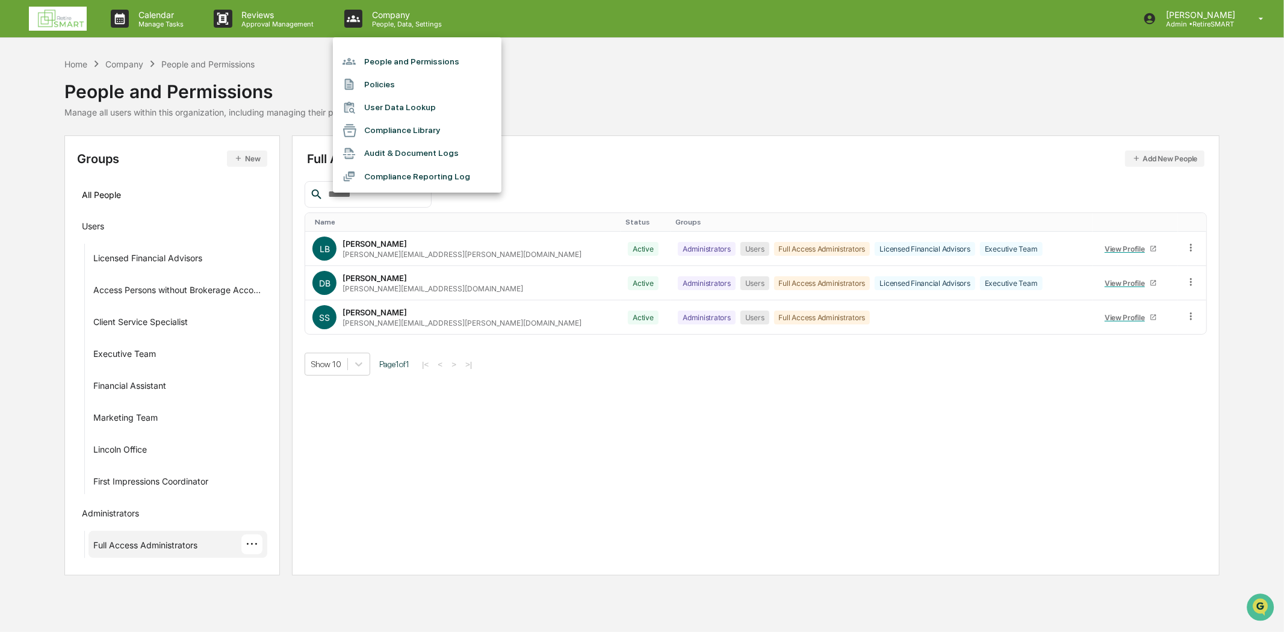
click at [405, 61] on li "People and Permissions" at bounding box center [417, 61] width 168 height 23
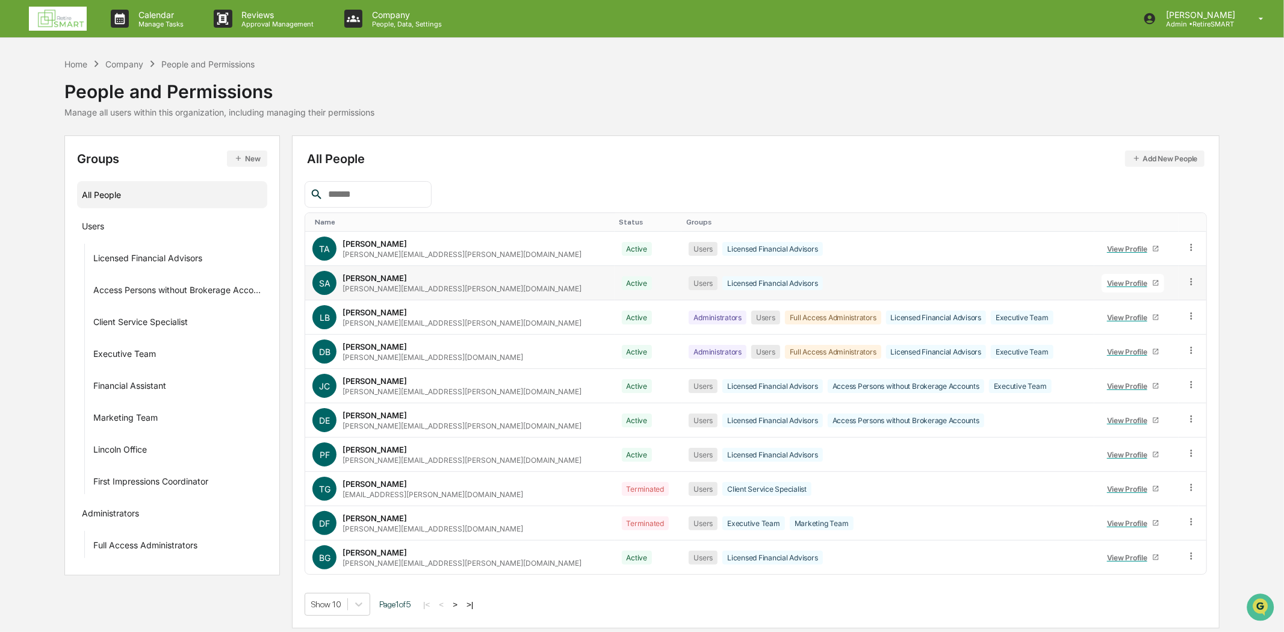
click at [1185, 281] on icon at bounding box center [1190, 281] width 11 height 11
click at [1143, 305] on div "Groups & Permissions" at bounding box center [1137, 301] width 100 height 14
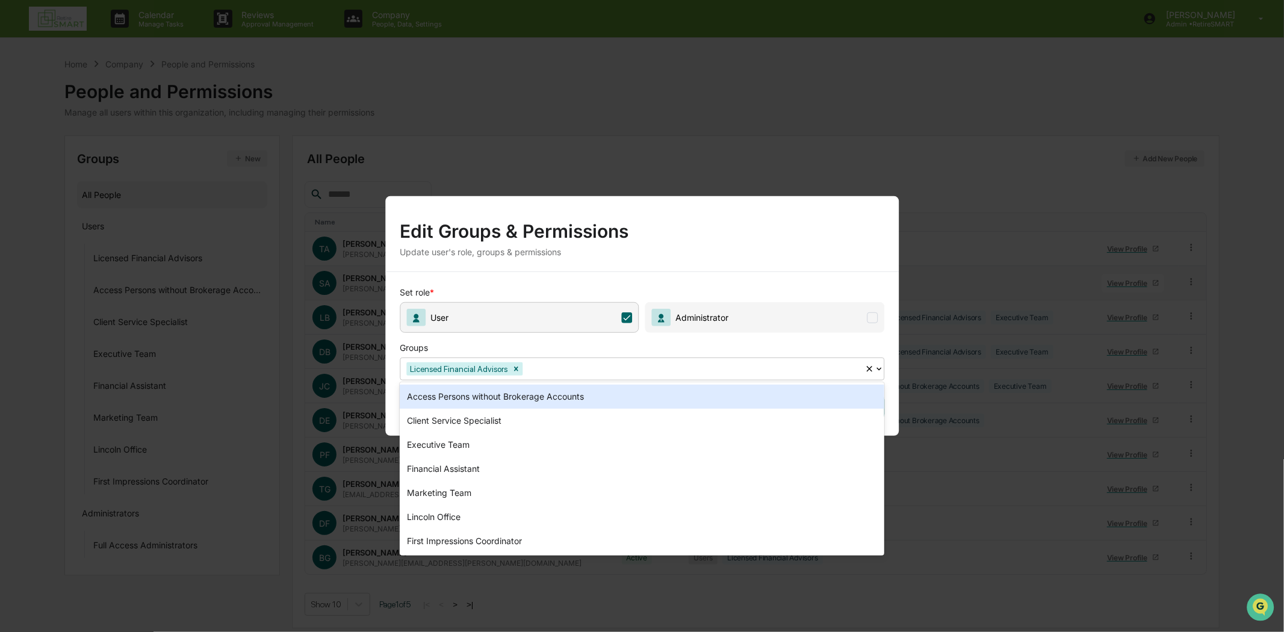
click at [877, 372] on icon at bounding box center [879, 369] width 10 height 10
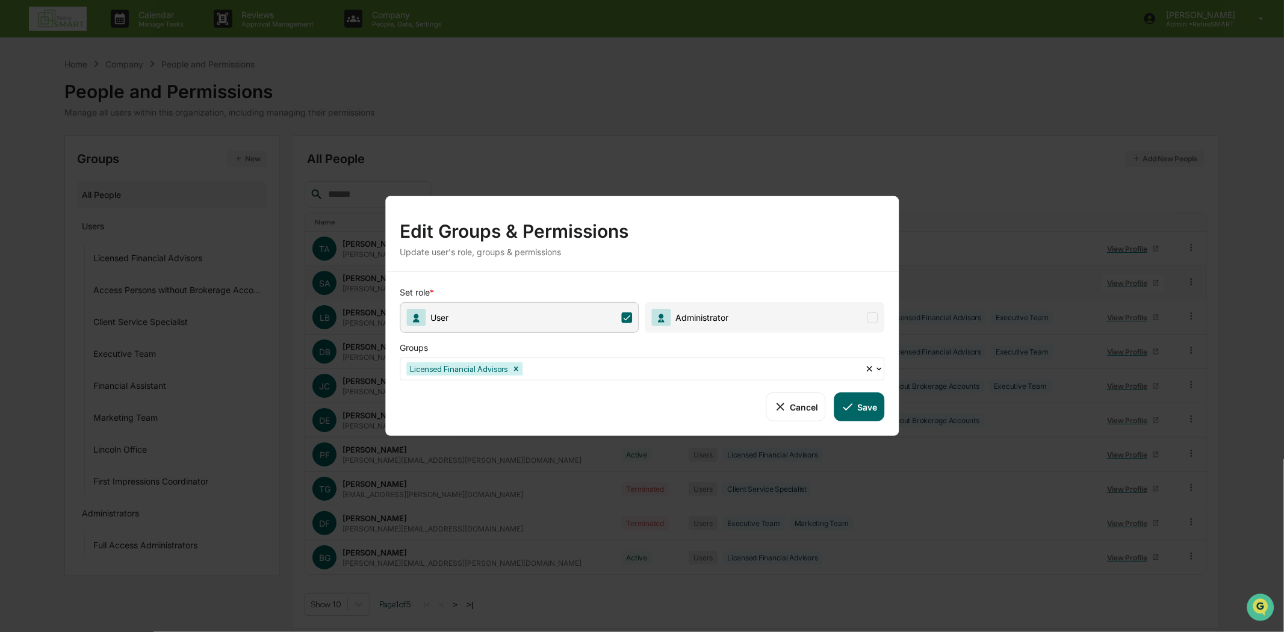
click at [796, 215] on div "Edit Groups & Permissions" at bounding box center [642, 226] width 484 height 31
click at [966, 116] on div "Edit Groups & Permissions Update user's role, groups & permissions Set role * U…" at bounding box center [642, 316] width 1284 height 632
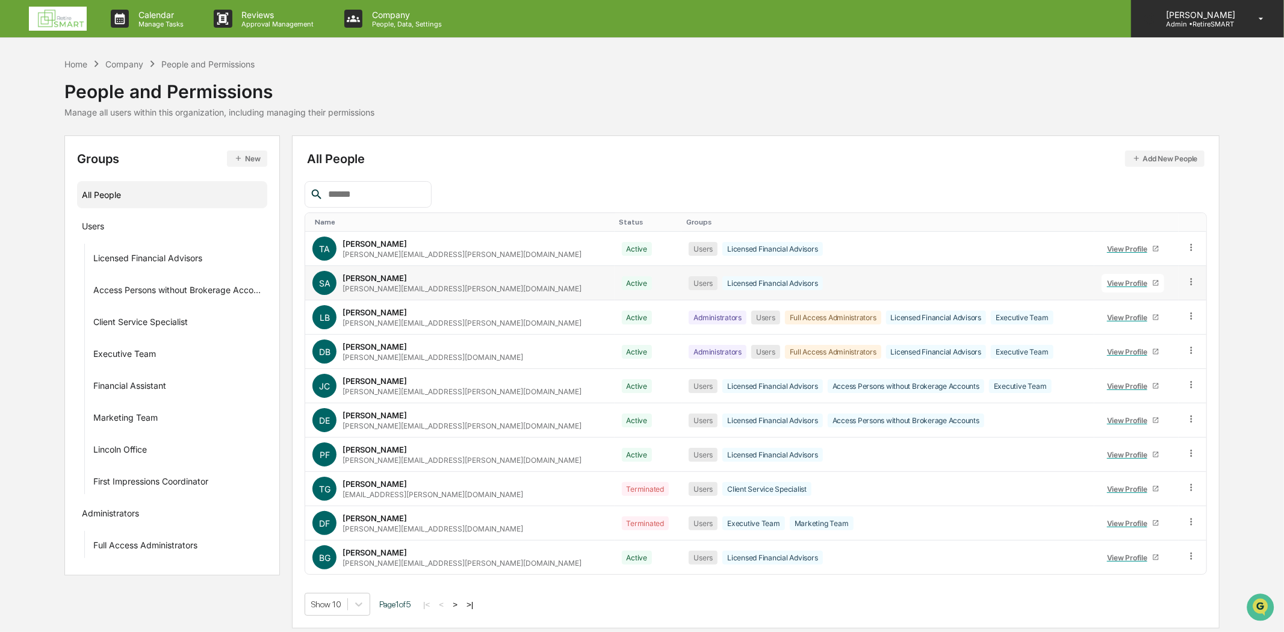
click at [1271, 21] on icon at bounding box center [1260, 18] width 21 height 11
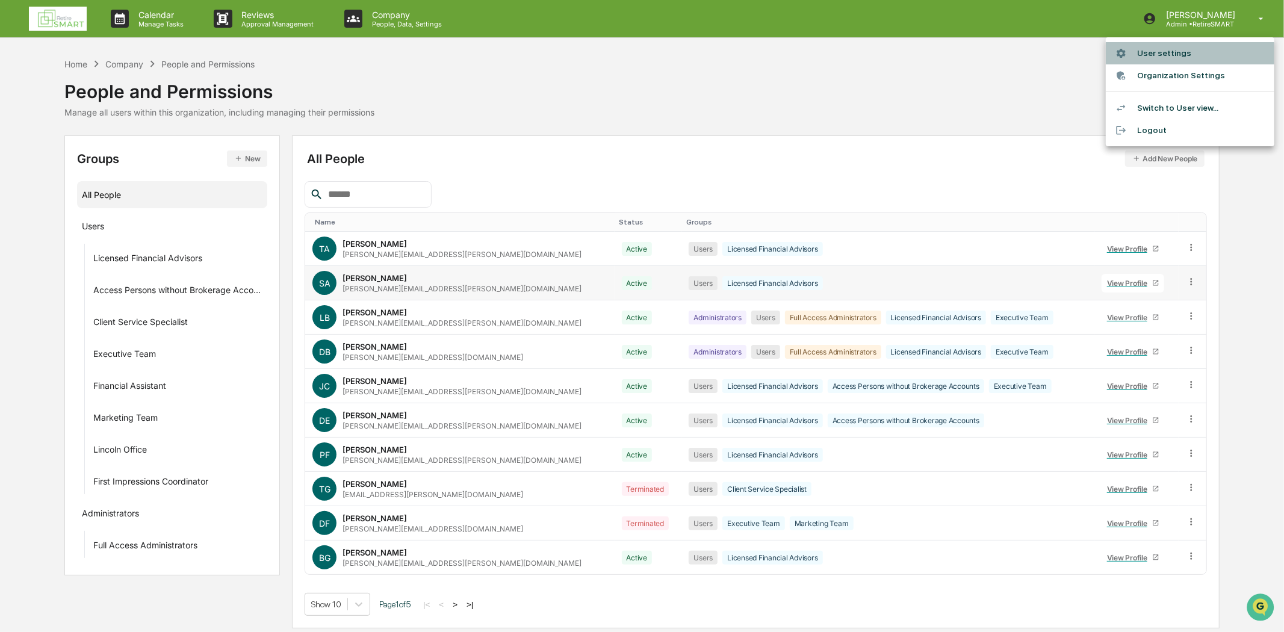
click at [1176, 57] on li "User settings" at bounding box center [1189, 53] width 168 height 22
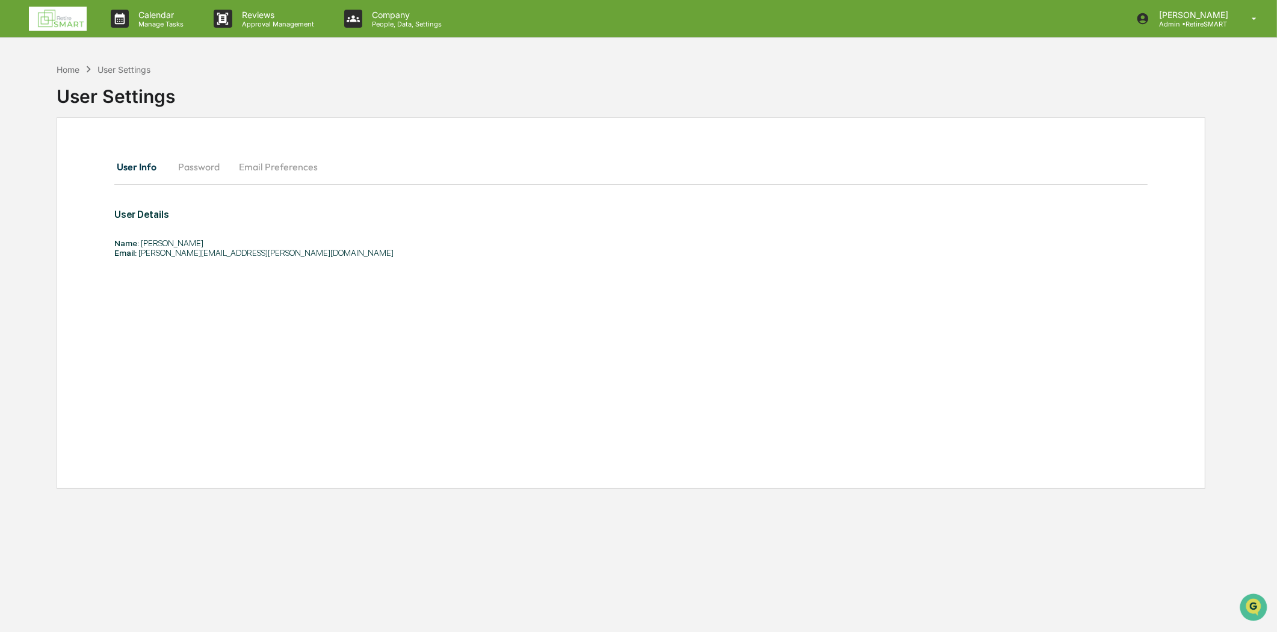
click at [29, 19] on img at bounding box center [58, 19] width 58 height 24
